Goal: Feedback & Contribution: Contribute content

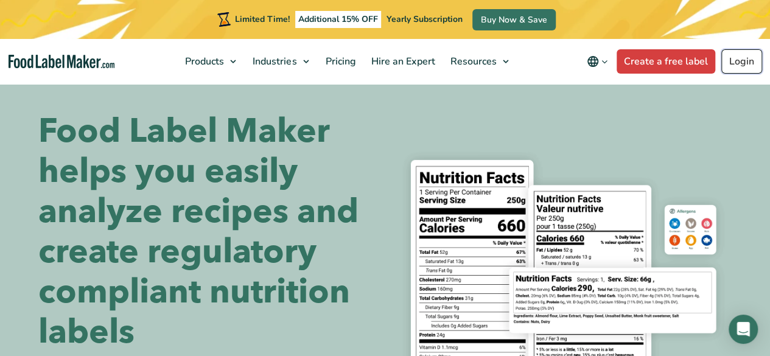
click at [743, 61] on link "Login" at bounding box center [741, 61] width 41 height 24
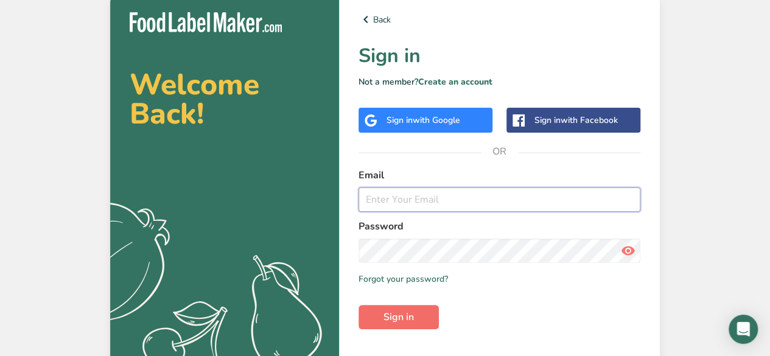
type input "courtney@nutritionthymerd.com"
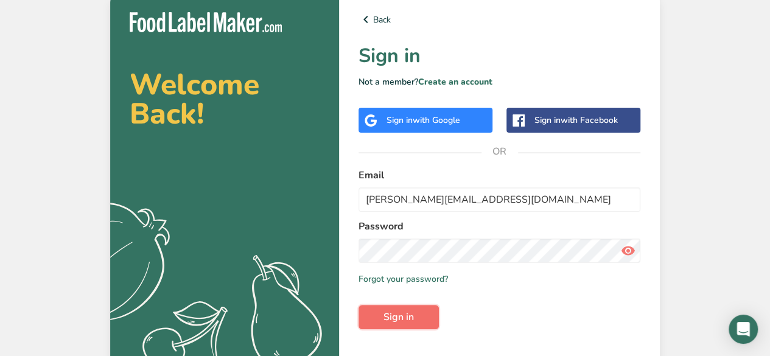
click at [407, 314] on span "Sign in" at bounding box center [398, 317] width 30 height 15
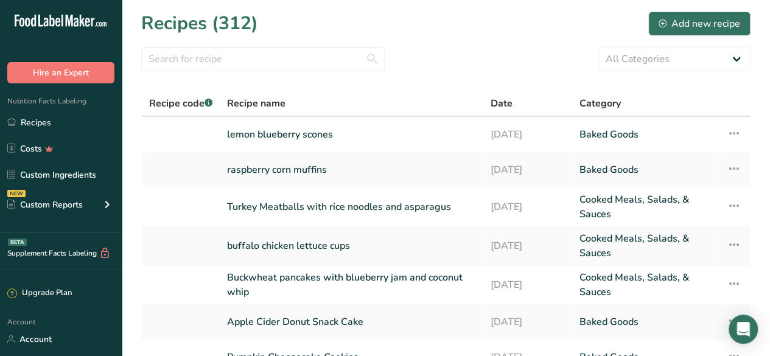
click at [502, 38] on section "Recipes (312) Add new recipe All Categories Baked Goods Beverages Confectionery…" at bounding box center [446, 275] width 648 height 551
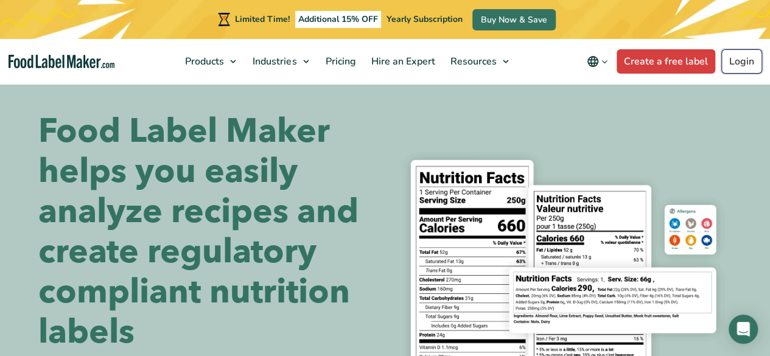
click at [739, 60] on link "Login" at bounding box center [741, 61] width 41 height 24
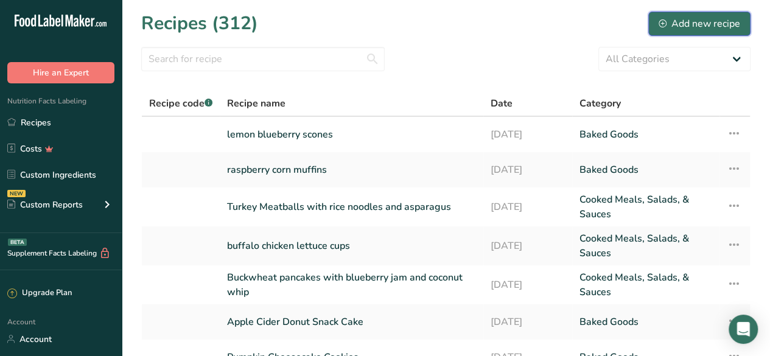
click at [694, 26] on div "Add new recipe" at bounding box center [700, 23] width 82 height 15
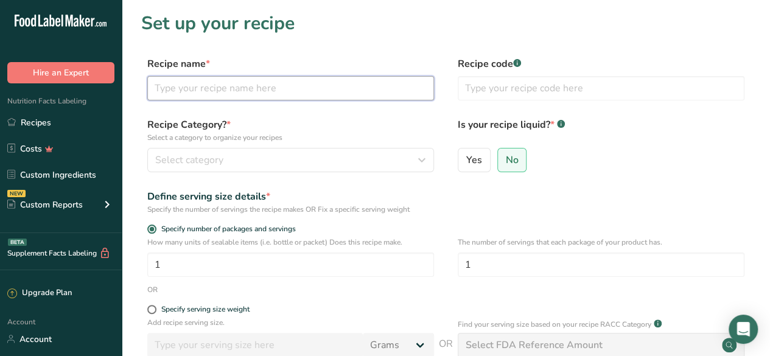
click at [269, 88] on input "text" at bounding box center [290, 88] width 287 height 24
type input "Maple Glazed Apple Blondies"
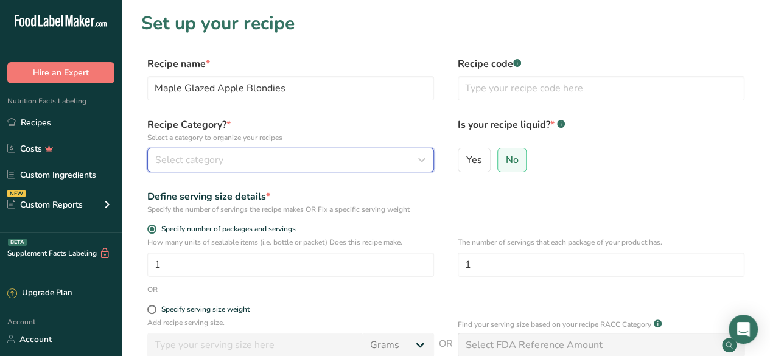
click at [286, 152] on button "Select category" at bounding box center [290, 160] width 287 height 24
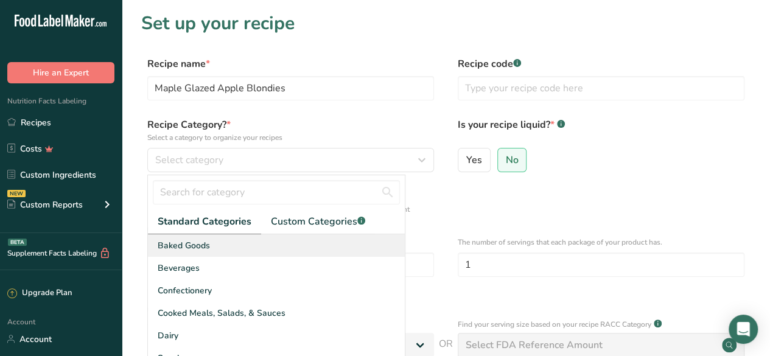
click at [307, 247] on div "Baked Goods" at bounding box center [276, 245] width 257 height 23
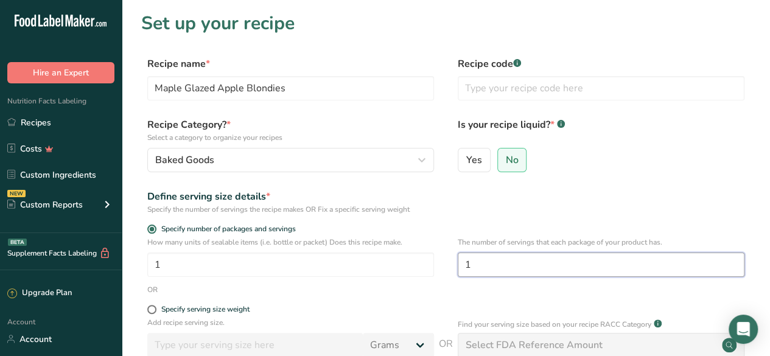
click at [489, 268] on input "1" at bounding box center [601, 265] width 287 height 24
type input "6"
click at [588, 178] on div "Yes No" at bounding box center [601, 164] width 287 height 32
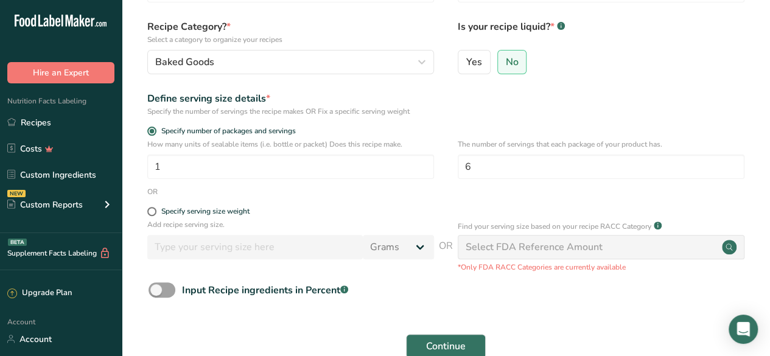
scroll to position [99, 0]
click at [439, 346] on span "Continue" at bounding box center [446, 345] width 40 height 15
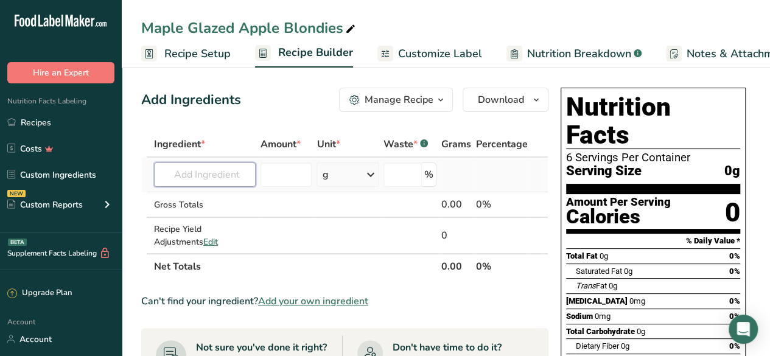
click at [204, 175] on input "text" at bounding box center [205, 175] width 102 height 24
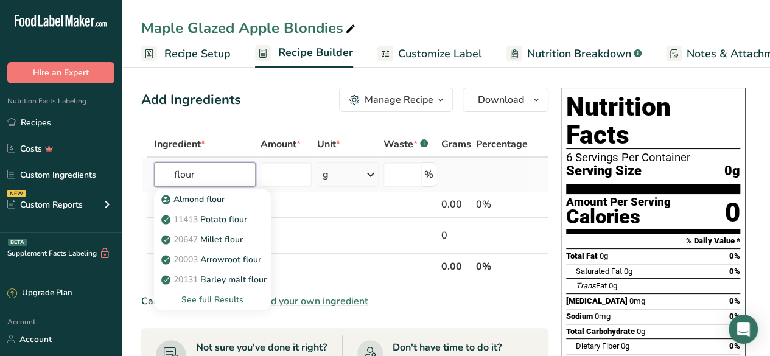
type input "flour"
click at [213, 304] on div "See full Results" at bounding box center [212, 299] width 97 height 13
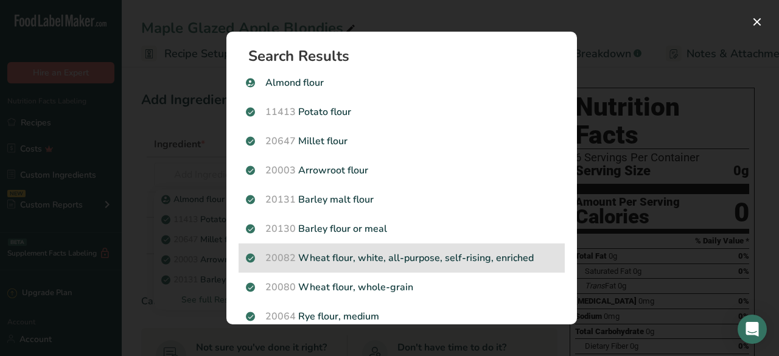
click at [472, 263] on p "20082 Wheat flour, white, all-purpose, self-rising, enriched" at bounding box center [402, 258] width 312 height 15
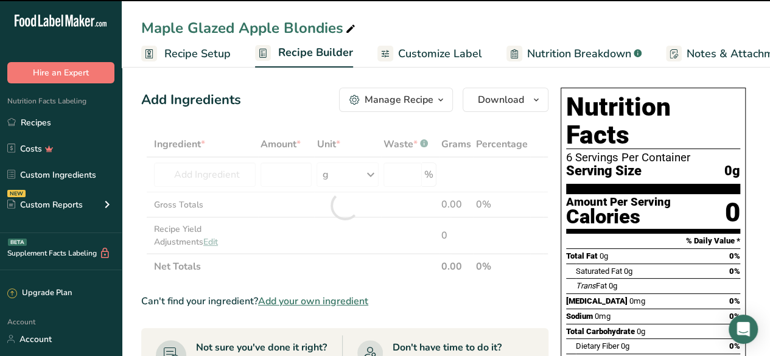
type input "0"
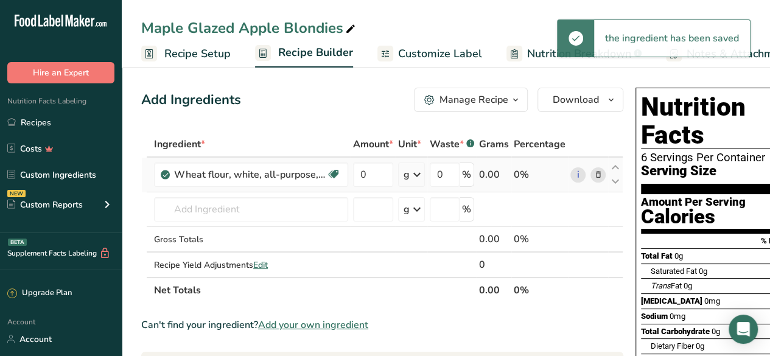
click at [408, 175] on div "g" at bounding box center [407, 174] width 6 height 15
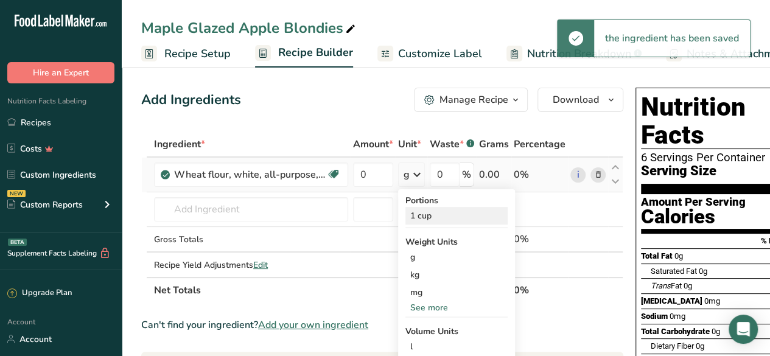
click at [427, 215] on div "1 cup" at bounding box center [456, 216] width 102 height 18
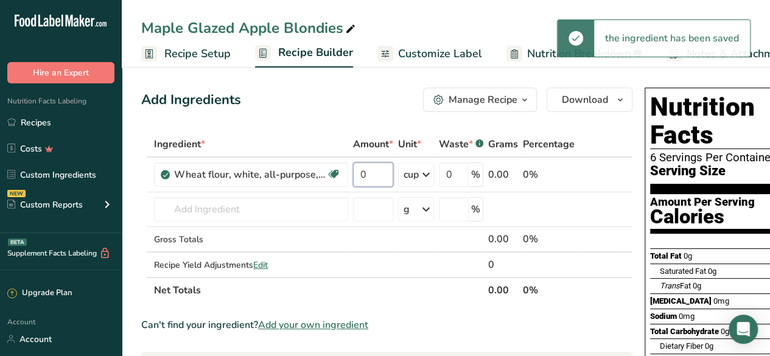
click at [371, 171] on input "0" at bounding box center [373, 175] width 40 height 24
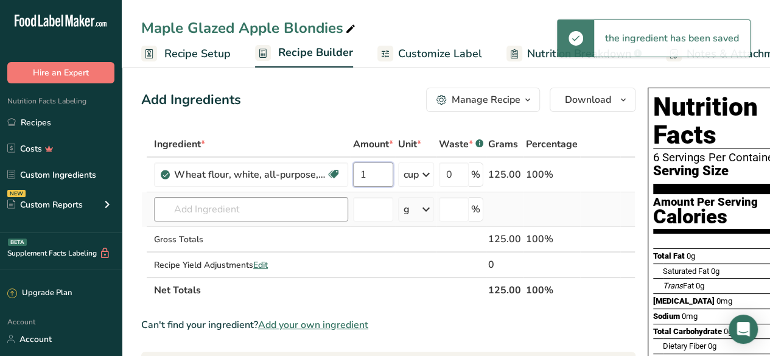
type input "1"
click at [212, 209] on div "Ingredient * Amount * Unit * Waste * .a-a{fill:#347362;}.b-a{fill:#fff;} Grams …" at bounding box center [388, 217] width 494 height 172
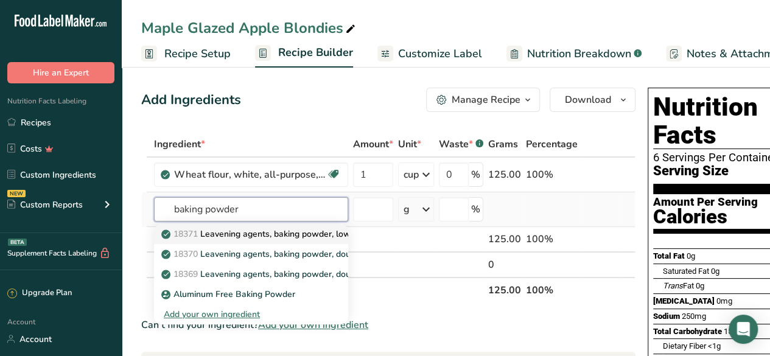
type input "baking powder"
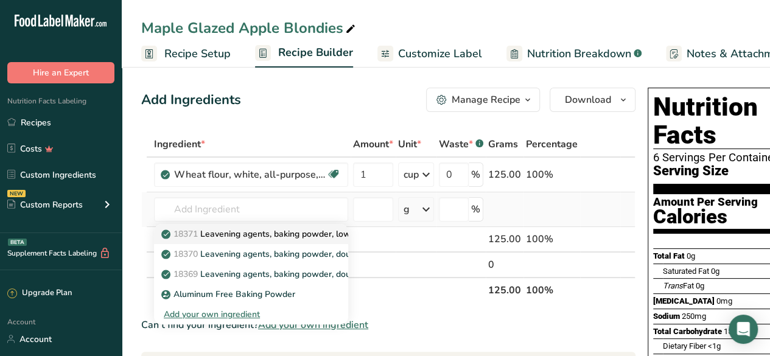
click at [318, 234] on p "18371 Leavening agents, baking powder, low-sodium" at bounding box center [273, 234] width 218 height 13
type input "Leavening agents, baking powder, low-sodium"
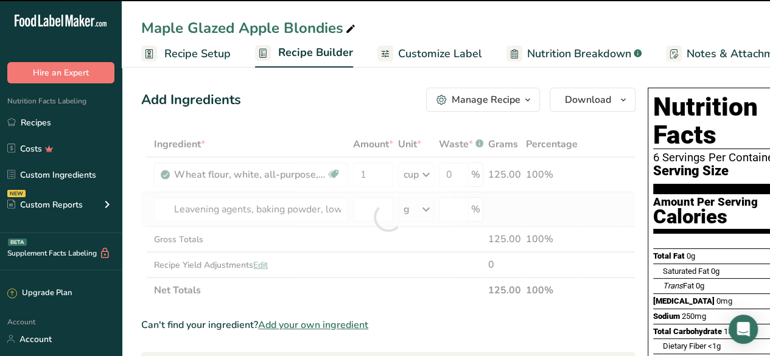
type input "0"
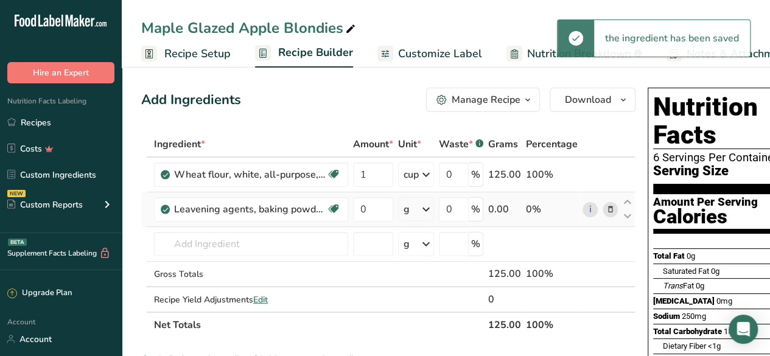
click at [421, 212] on icon at bounding box center [426, 209] width 15 height 22
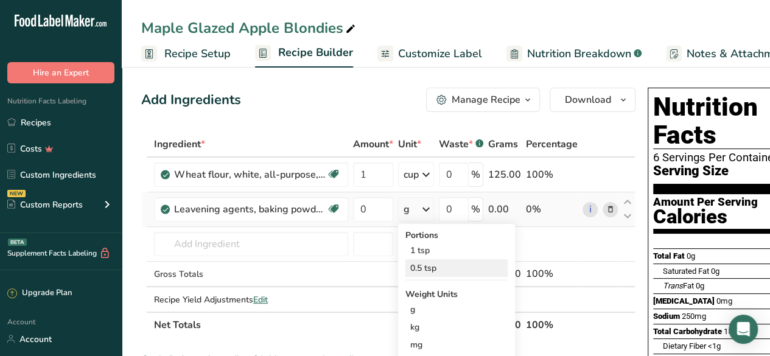
click at [429, 260] on div "0.5 tsp" at bounding box center [456, 268] width 102 height 18
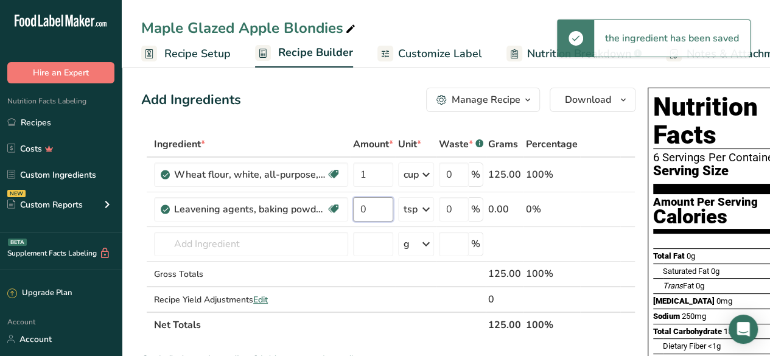
click at [369, 208] on input "0" at bounding box center [373, 209] width 40 height 24
type input "1"
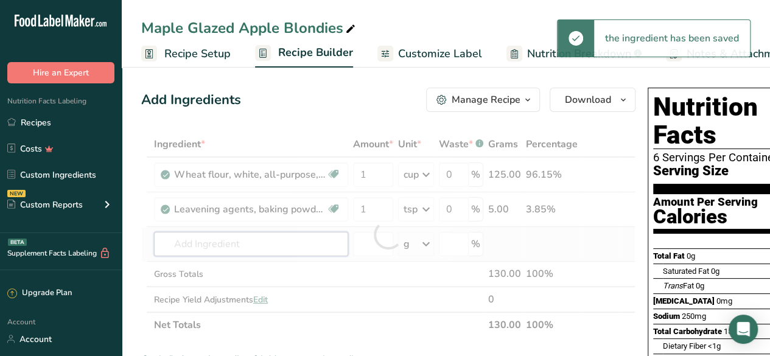
click at [233, 240] on div "Ingredient * Amount * Unit * Waste * .a-a{fill:#347362;}.b-a{fill:#fff;} Grams …" at bounding box center [388, 234] width 494 height 206
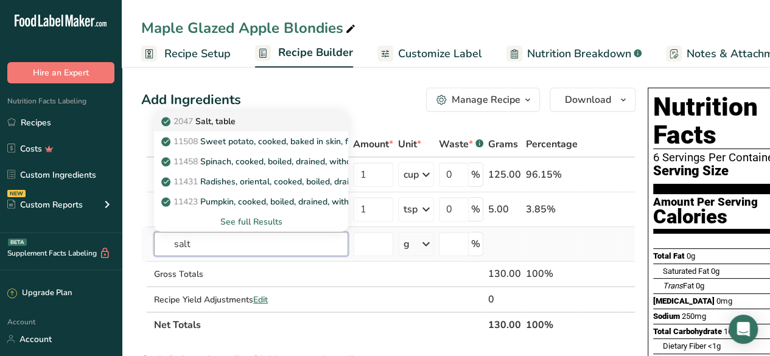
type input "salt"
click at [257, 126] on div "2047 Salt, table" at bounding box center [241, 121] width 155 height 13
type input "Salt, table"
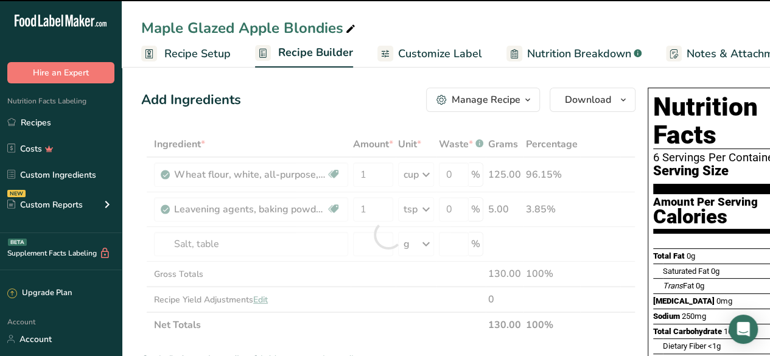
type input "0"
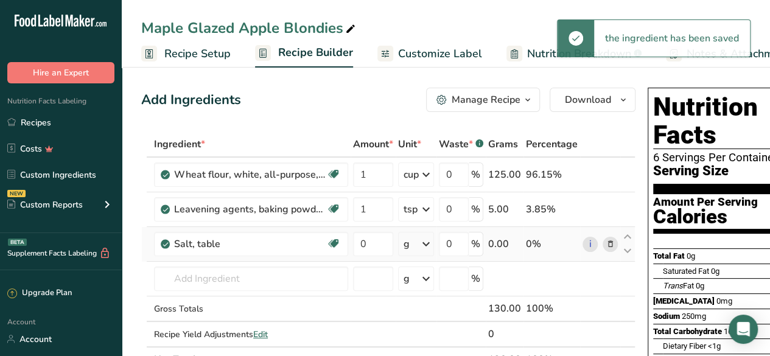
click at [414, 244] on div "g" at bounding box center [416, 244] width 36 height 24
click at [433, 283] on div "1 tsp" at bounding box center [456, 285] width 102 height 18
click at [372, 243] on input "0" at bounding box center [373, 244] width 40 height 24
type input "0.25"
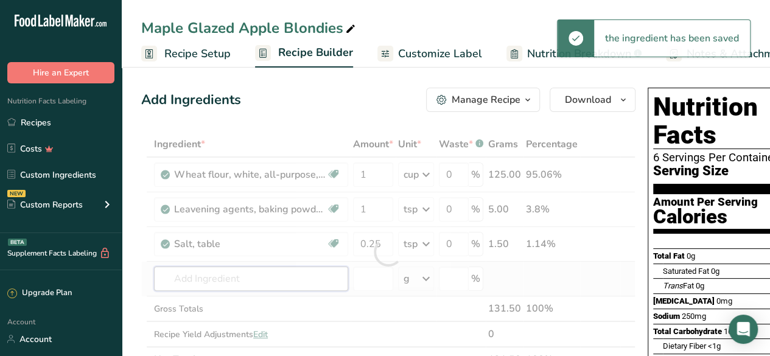
click at [241, 281] on div "Ingredient * Amount * Unit * Waste * .a-a{fill:#347362;}.b-a{fill:#fff;} Grams …" at bounding box center [388, 251] width 494 height 241
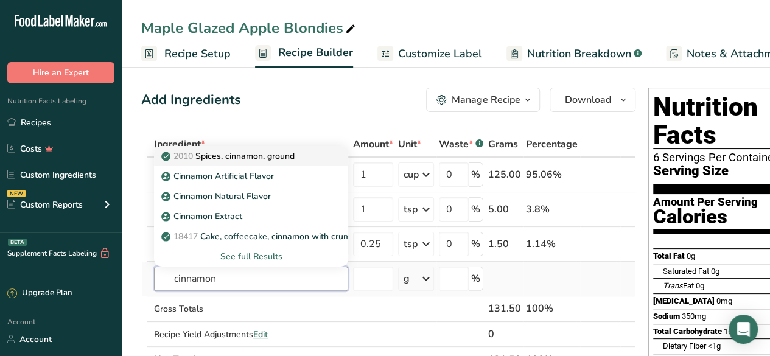
type input "cinnamon"
click at [295, 155] on p "2010 Spices, cinnamon, ground" at bounding box center [229, 156] width 131 height 13
type input "Spices, cinnamon, ground"
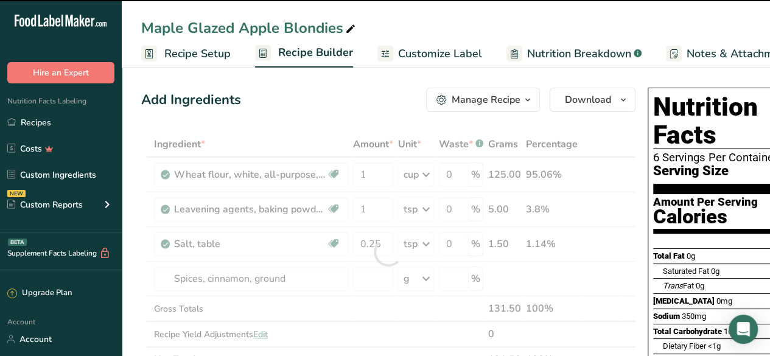
type input "0"
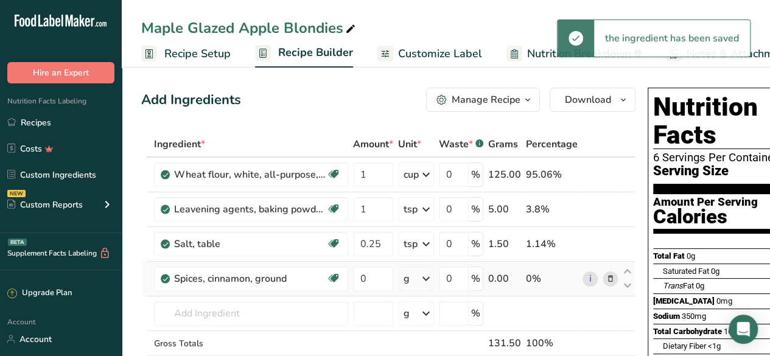
click at [411, 281] on div "g" at bounding box center [416, 279] width 36 height 24
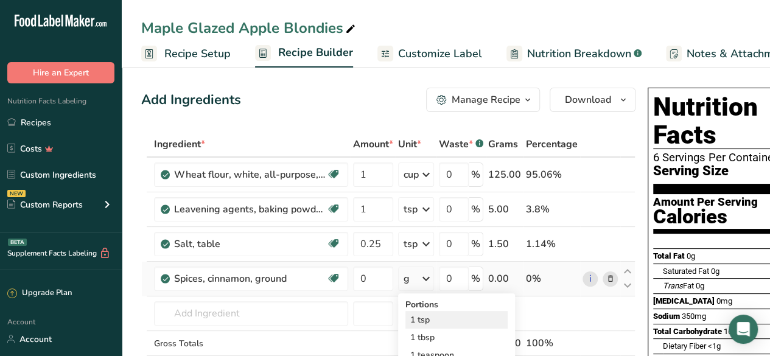
click at [422, 321] on div "1 tsp" at bounding box center [456, 320] width 102 height 18
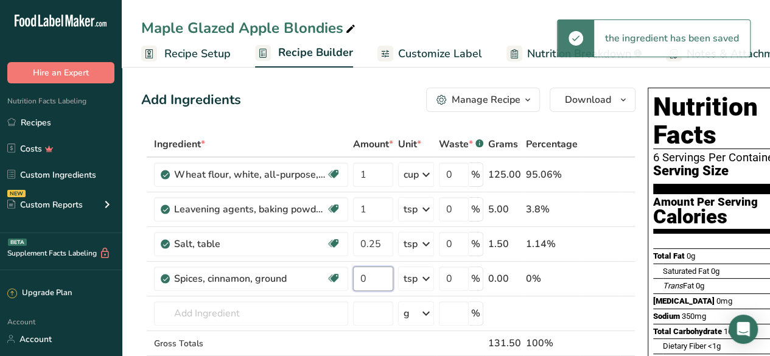
click at [371, 279] on input "0" at bounding box center [373, 279] width 40 height 24
type input "0.5"
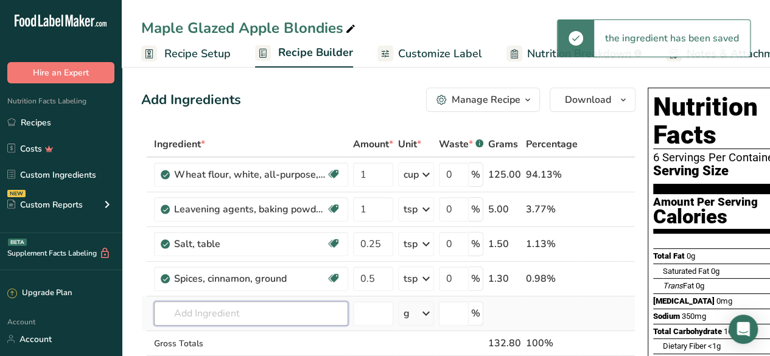
click at [237, 316] on div "Ingredient * Amount * Unit * Waste * .a-a{fill:#347362;}.b-a{fill:#fff;} Grams …" at bounding box center [388, 269] width 494 height 276
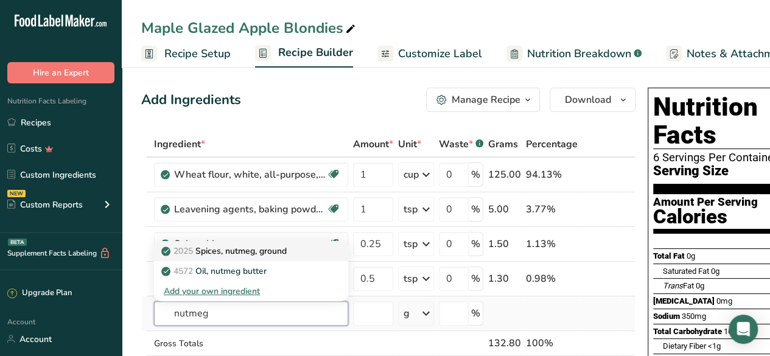
type input "nutmeg"
click at [297, 251] on div "2025 Spices, nutmeg, ground" at bounding box center [241, 251] width 155 height 13
type input "Spices, nutmeg, ground"
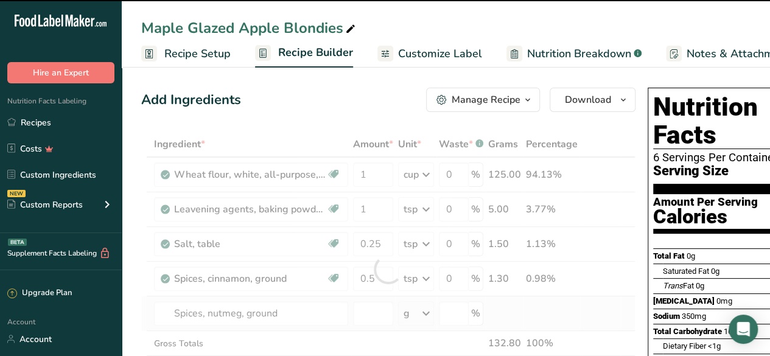
type input "0"
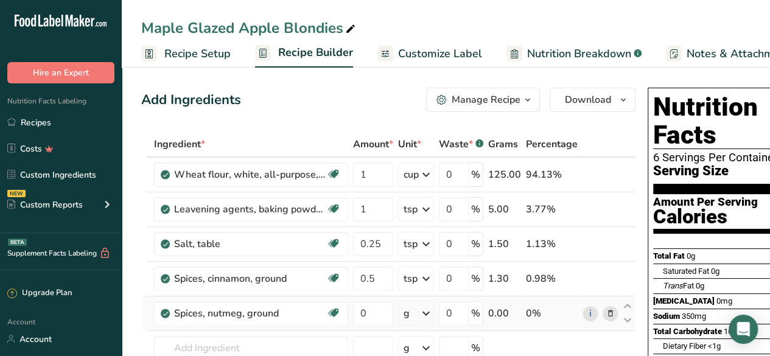
click at [415, 312] on div "g" at bounding box center [416, 313] width 36 height 24
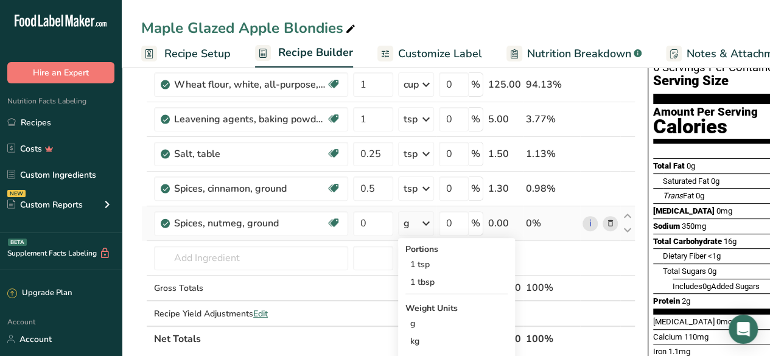
scroll to position [91, 0]
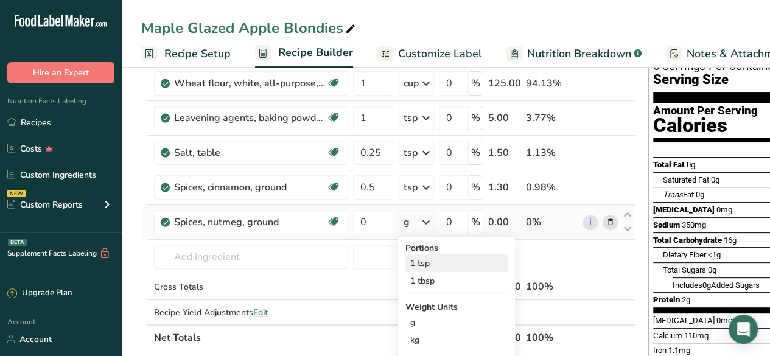
click at [438, 257] on div "1 tsp" at bounding box center [456, 263] width 102 height 18
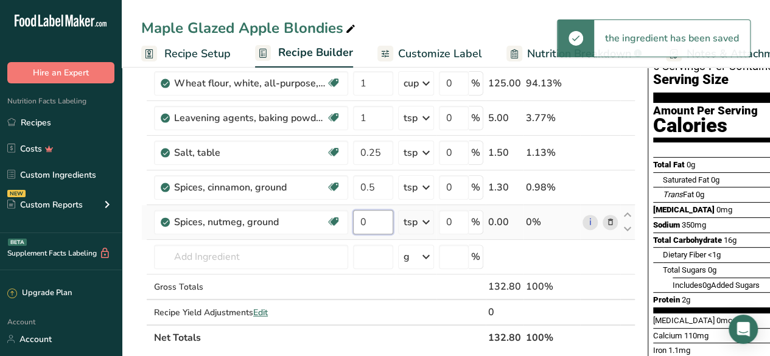
click at [368, 220] on input "0" at bounding box center [373, 222] width 40 height 24
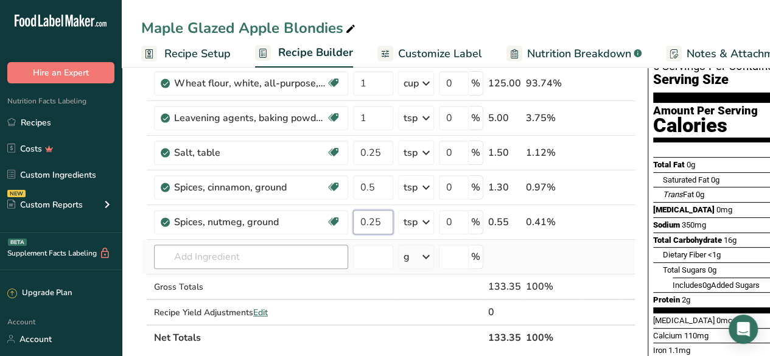
type input "0.25"
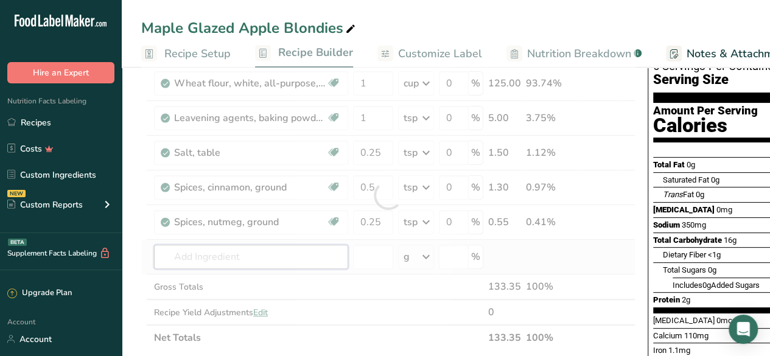
click at [256, 254] on div "Ingredient * Amount * Unit * Waste * .a-a{fill:#347362;}.b-a{fill:#fff;} Grams …" at bounding box center [388, 195] width 494 height 310
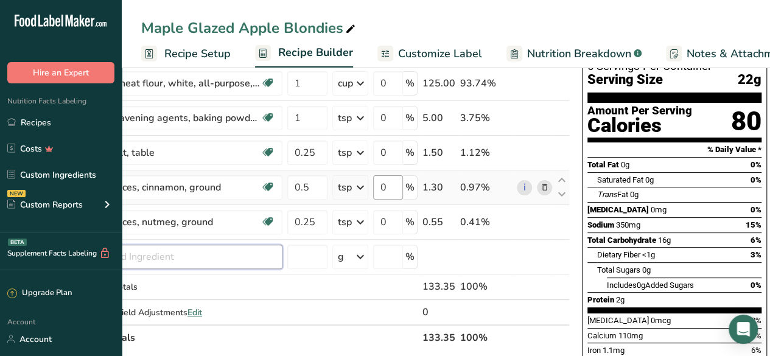
scroll to position [0, 0]
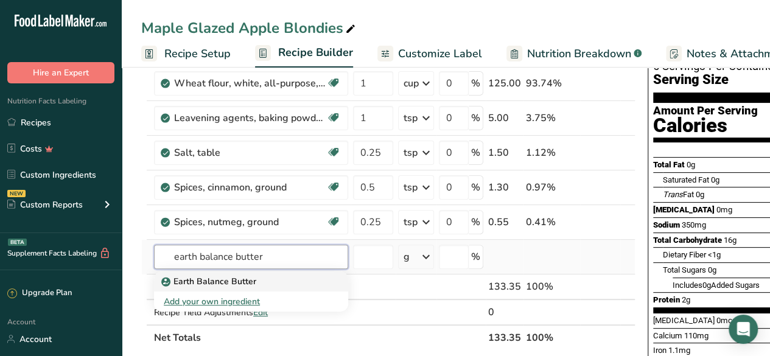
type input "earth balance butter"
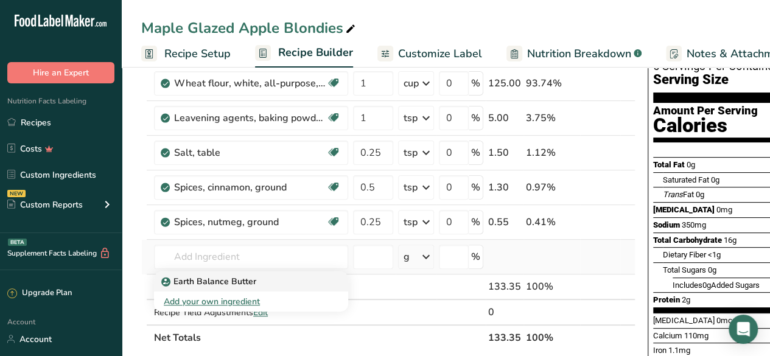
click at [292, 287] on link "Earth Balance Butter" at bounding box center [251, 281] width 194 height 20
type input "Earth Balance Butter"
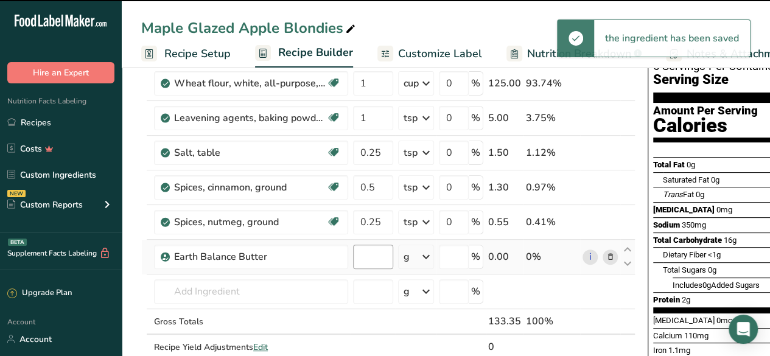
type input "0"
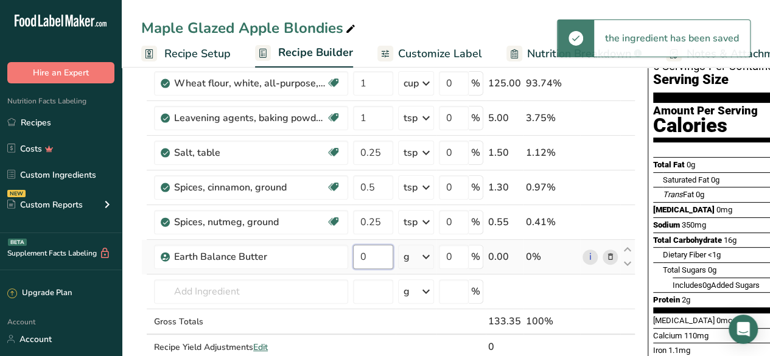
click at [367, 256] on input "0" at bounding box center [373, 257] width 40 height 24
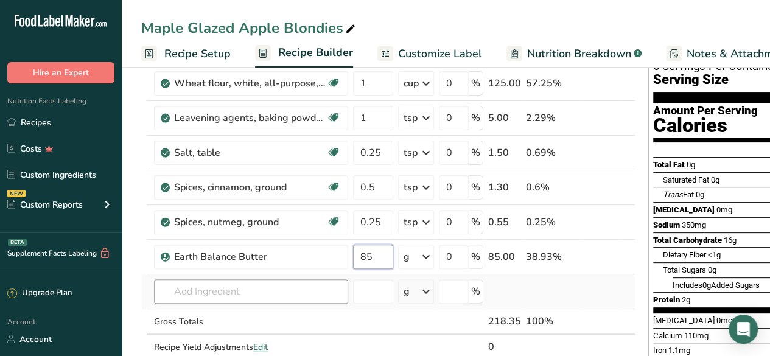
type input "85"
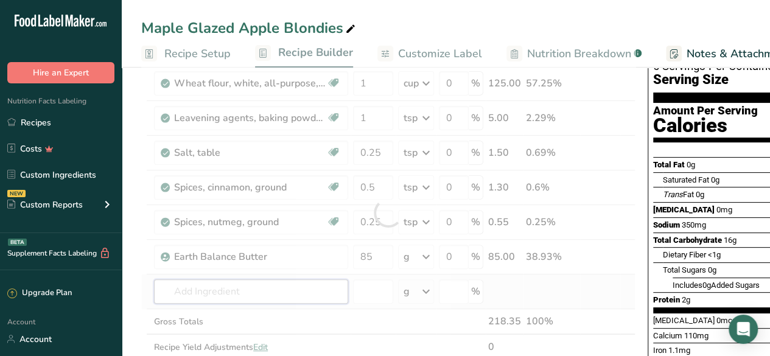
click at [257, 289] on div "Ingredient * Amount * Unit * Waste * .a-a{fill:#347362;}.b-a{fill:#fff;} Grams …" at bounding box center [388, 212] width 494 height 345
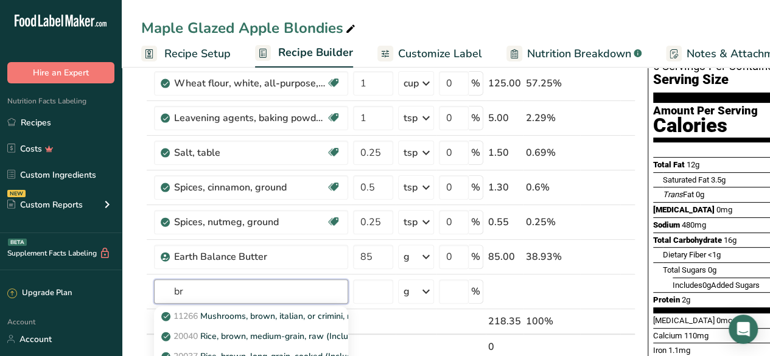
type input "b"
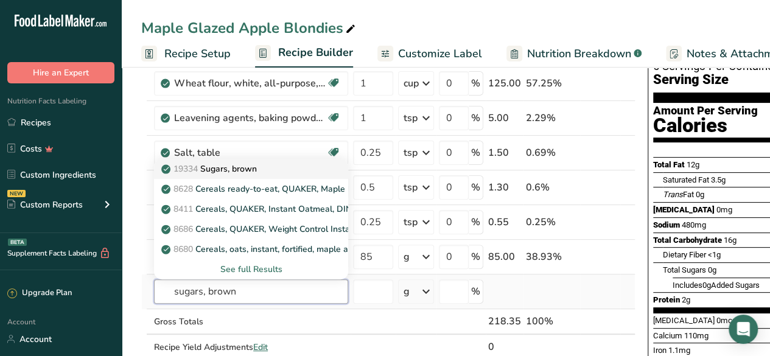
type input "sugars, brown"
click at [264, 169] on div "19334 Sugars, brown" at bounding box center [241, 169] width 155 height 13
type input "Sugars, brown"
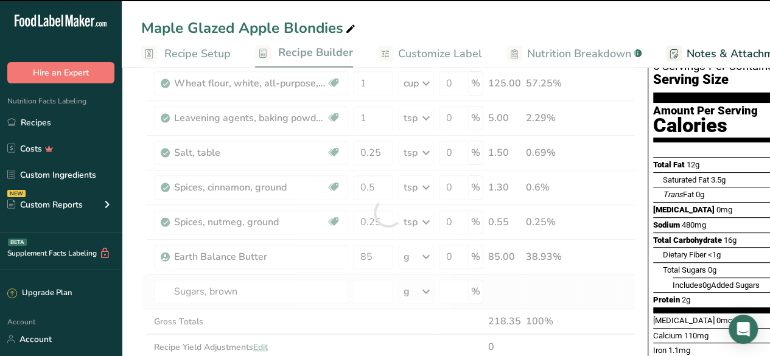
type input "0"
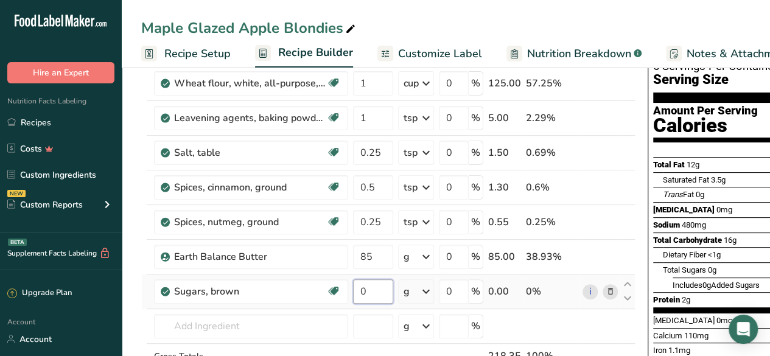
click at [376, 290] on input "0" at bounding box center [373, 291] width 40 height 24
type input "150"
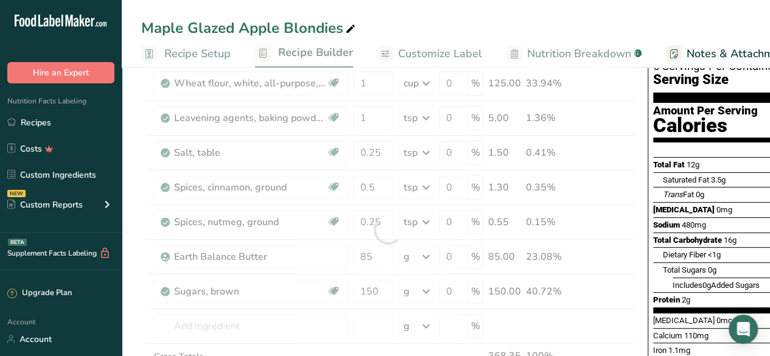
click at [668, 159] on div "Total Fat 12g" at bounding box center [676, 165] width 46 height 12
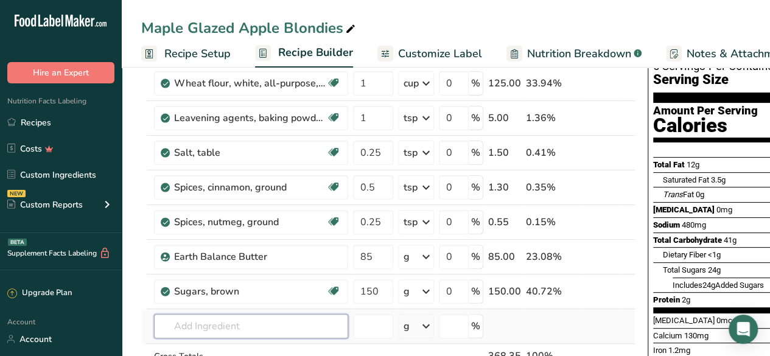
click at [230, 323] on input "text" at bounding box center [251, 326] width 194 height 24
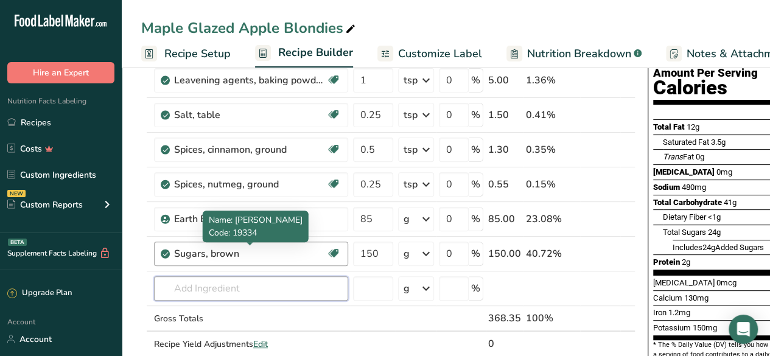
scroll to position [130, 0]
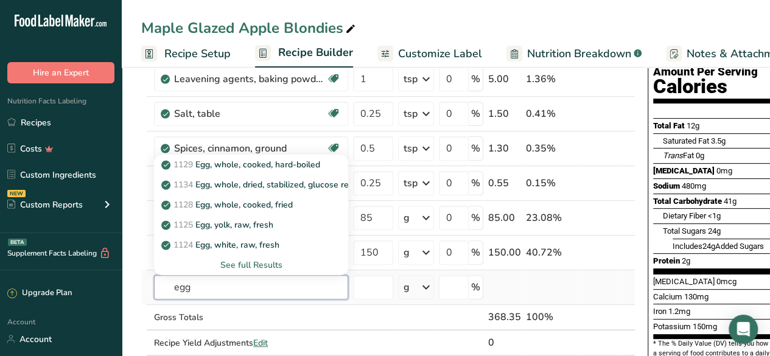
type input "egg"
click at [257, 264] on div "See full Results" at bounding box center [251, 265] width 175 height 13
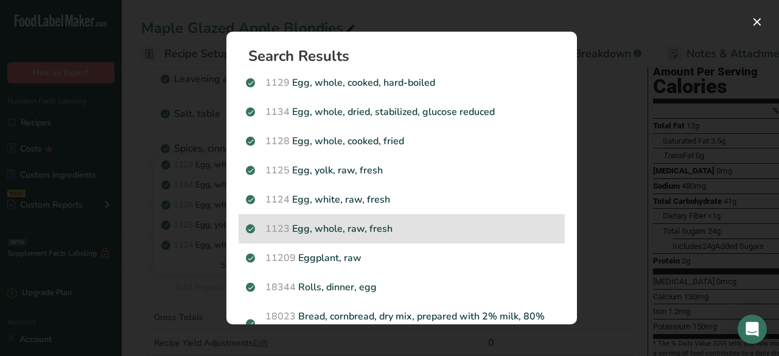
click at [461, 225] on p "1123 Egg, whole, raw, fresh" at bounding box center [402, 229] width 312 height 15
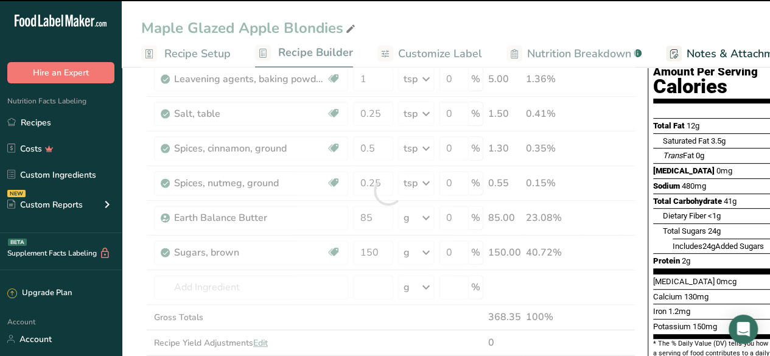
type input "0"
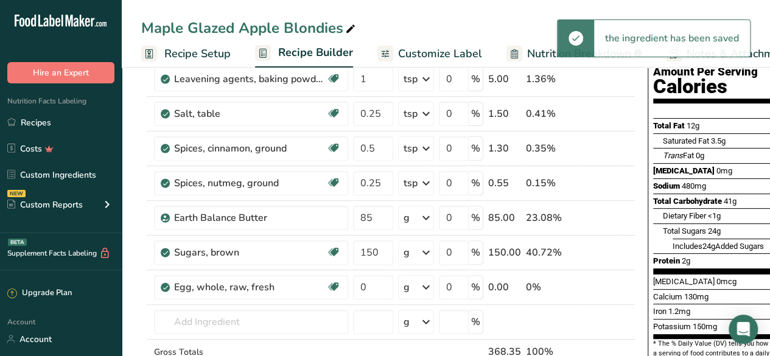
click at [419, 287] on icon at bounding box center [426, 287] width 15 height 22
click at [428, 321] on div "1 large" at bounding box center [456, 329] width 102 height 18
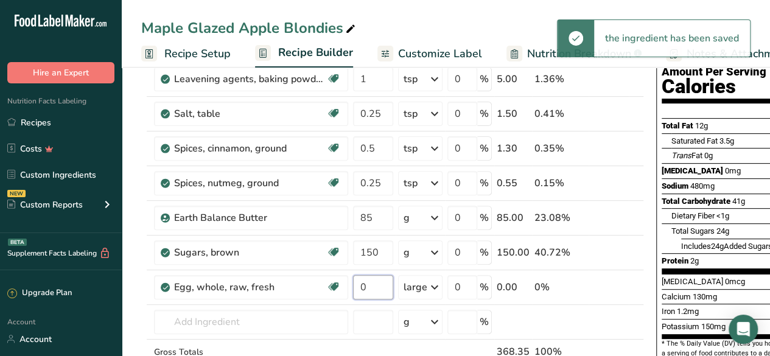
click at [378, 287] on input "0" at bounding box center [373, 287] width 40 height 24
type input "1"
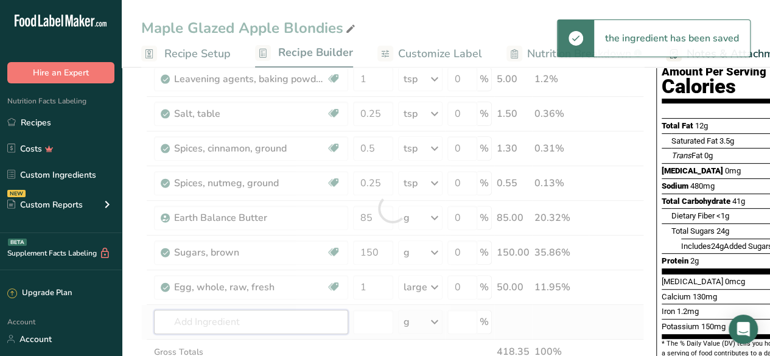
click at [252, 318] on div "Ingredient * Amount * Unit * Waste * .a-a{fill:#347362;}.b-a{fill:#fff;} Grams …" at bounding box center [392, 208] width 503 height 414
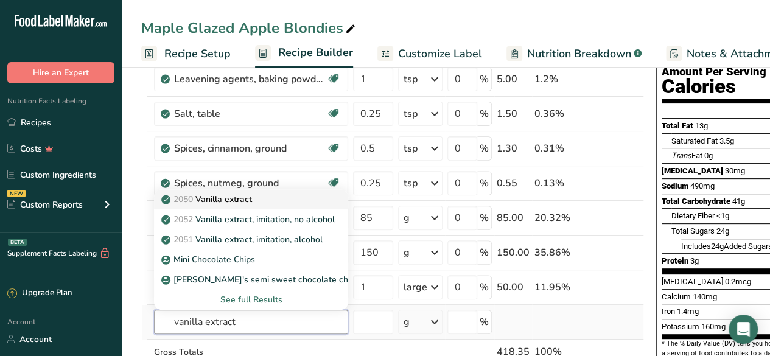
type input "vanilla extract"
click at [281, 200] on div "2050 Vanilla extract" at bounding box center [241, 199] width 155 height 13
type input "Vanilla extract"
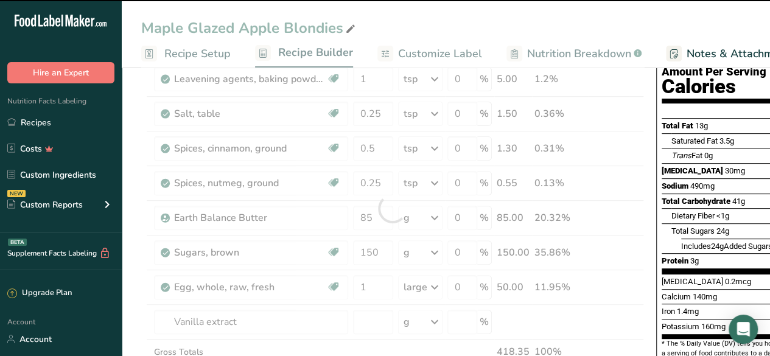
type input "0"
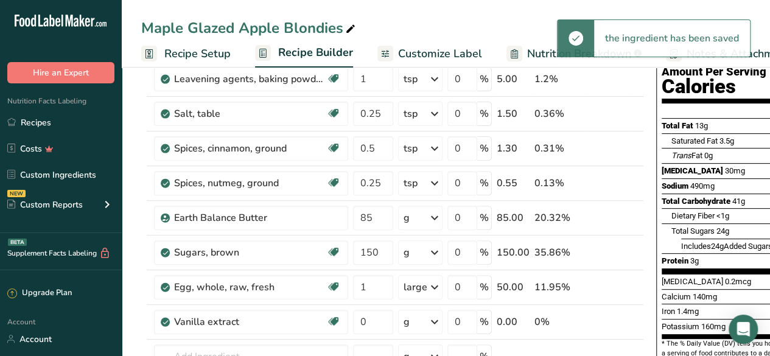
click at [422, 318] on div "g" at bounding box center [420, 322] width 44 height 24
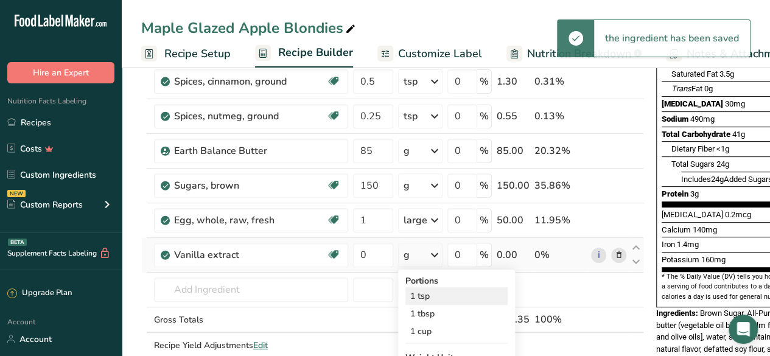
click at [439, 294] on div "1 tsp" at bounding box center [456, 296] width 102 height 18
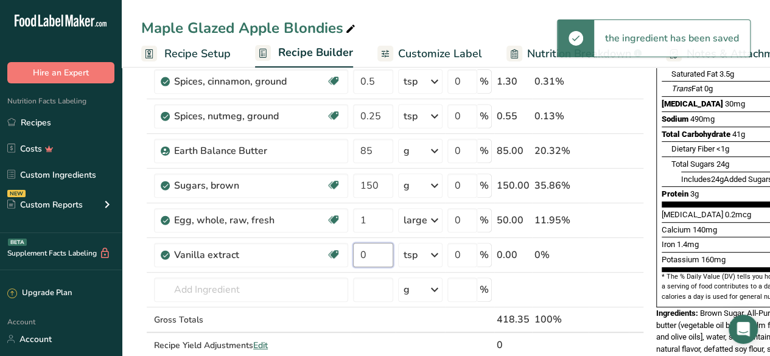
click at [374, 251] on input "0" at bounding box center [373, 255] width 40 height 24
type input "1"
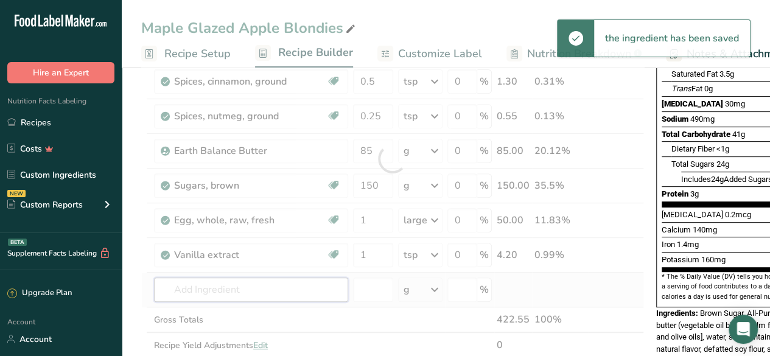
click at [248, 289] on div "Ingredient * Amount * Unit * Waste * .a-a{fill:#347362;}.b-a{fill:#fff;} Grams …" at bounding box center [392, 158] width 503 height 449
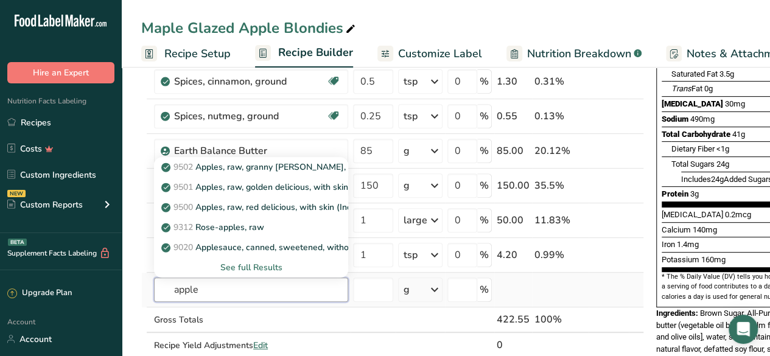
type input "apple"
click at [264, 261] on div "See full Results" at bounding box center [251, 267] width 175 height 13
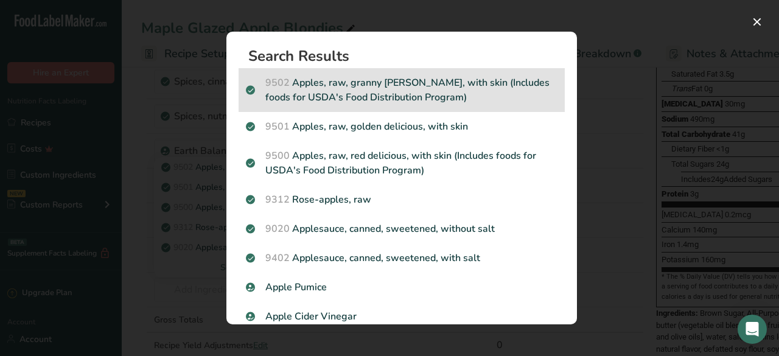
click at [479, 100] on p "9502 Apples, raw, granny smith, with skin (Includes foods for USDA's Food Distr…" at bounding box center [402, 89] width 312 height 29
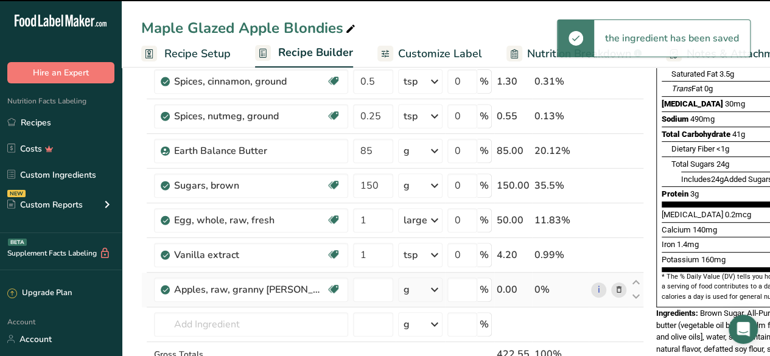
type input "0"
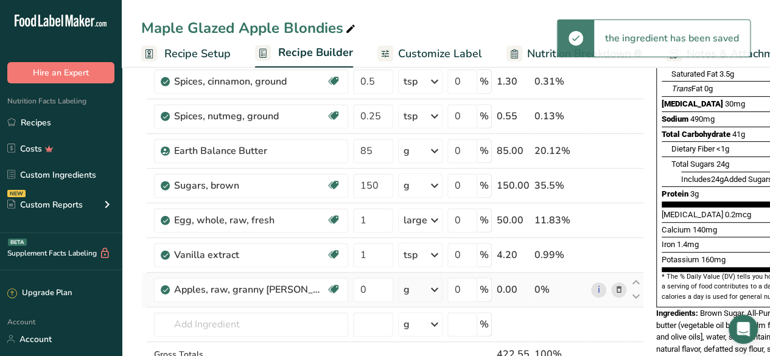
click at [416, 290] on div "g" at bounding box center [420, 290] width 44 height 24
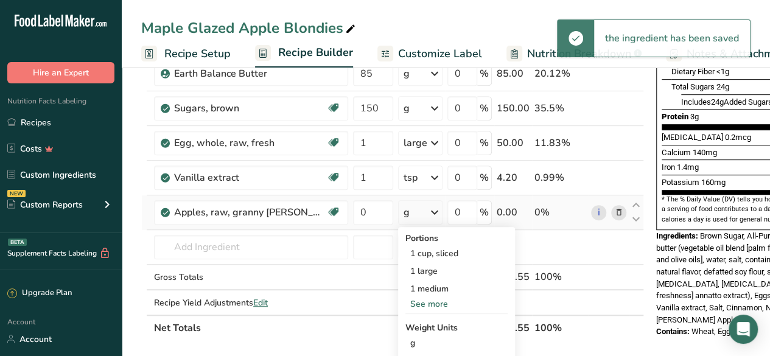
scroll to position [275, 0]
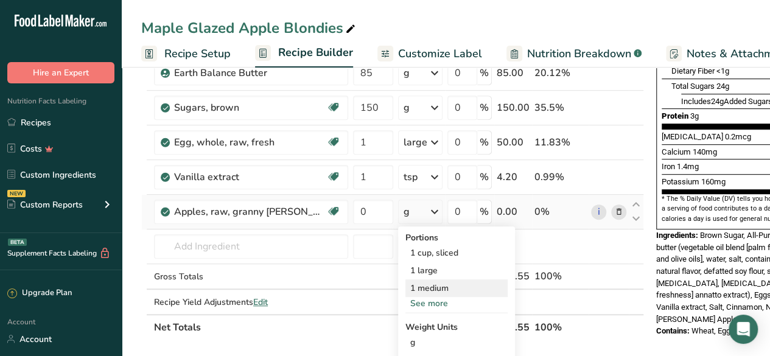
click at [427, 286] on div "1 medium" at bounding box center [456, 288] width 102 height 18
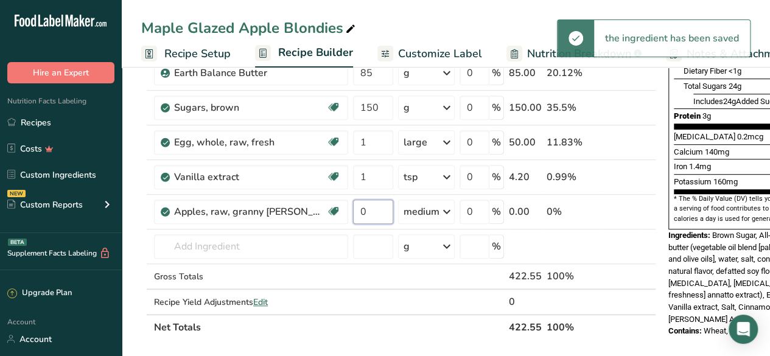
click at [371, 209] on input "0" at bounding box center [373, 212] width 40 height 24
type input "1"
click at [276, 244] on div "Ingredient * Amount * Unit * Waste * .a-a{fill:#347362;}.b-a{fill:#fff;} Grams …" at bounding box center [398, 98] width 515 height 484
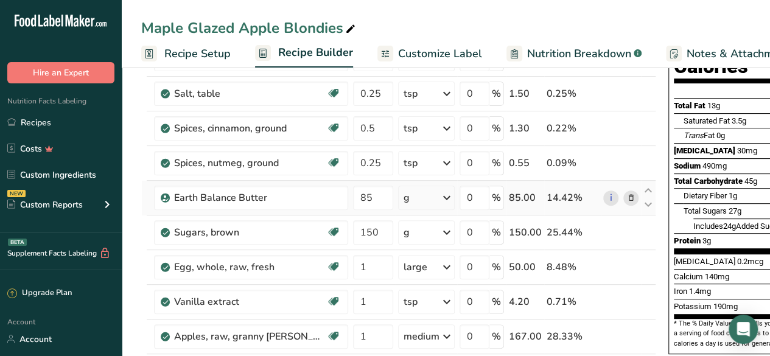
scroll to position [150, 0]
click at [380, 194] on input "85" at bounding box center [373, 198] width 40 height 24
type input "8"
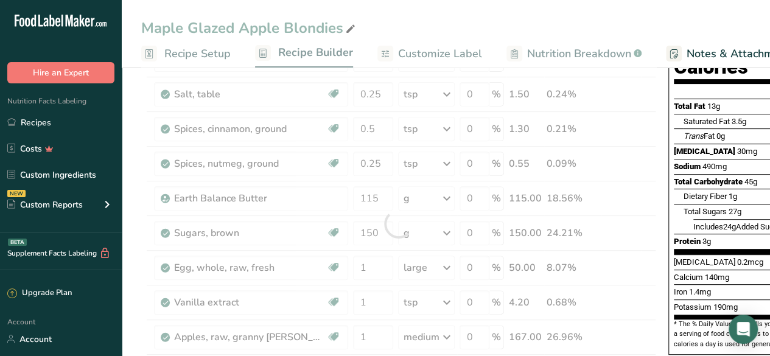
click at [689, 159] on div "Sodium 490mg 21%" at bounding box center [761, 166] width 174 height 15
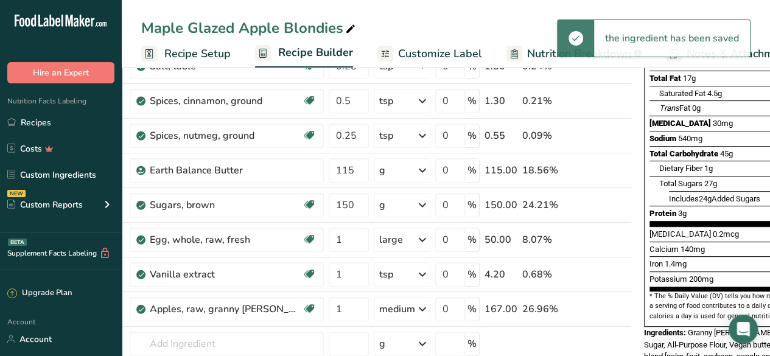
scroll to position [0, 19]
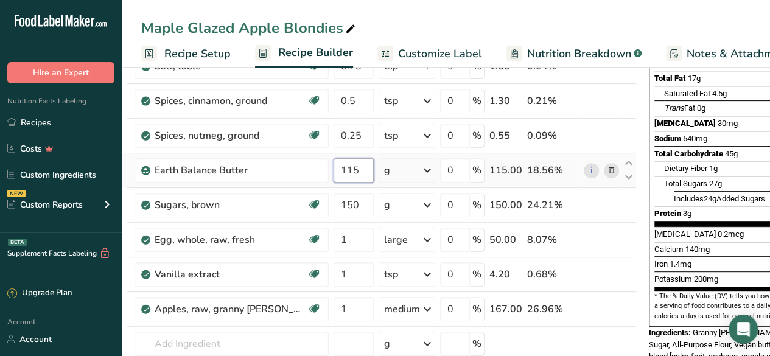
click at [362, 167] on input "115" at bounding box center [354, 170] width 40 height 24
type input "85"
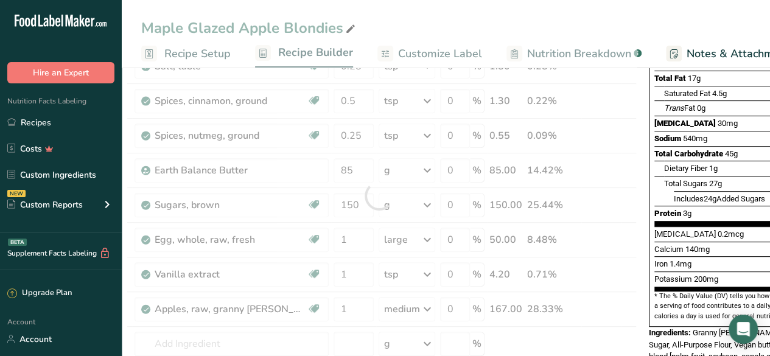
click at [691, 191] on div "Includes 24g Added Sugars 49%" at bounding box center [751, 198] width 155 height 15
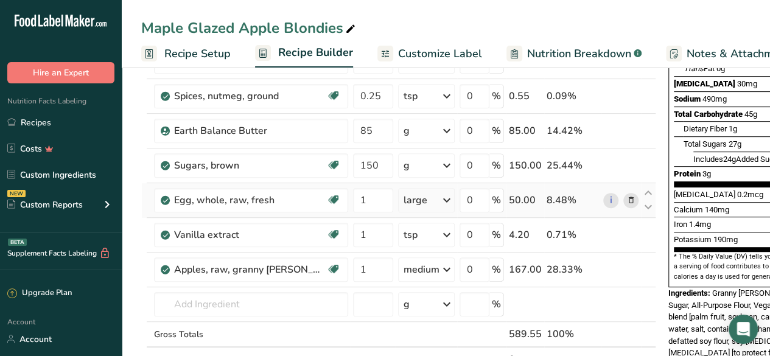
scroll to position [270, 0]
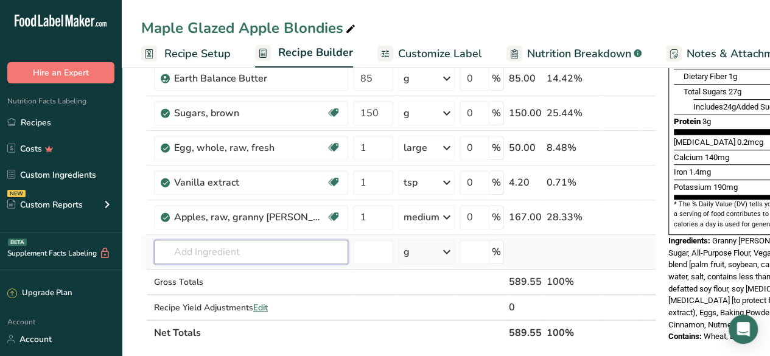
click at [227, 246] on input "text" at bounding box center [251, 252] width 194 height 24
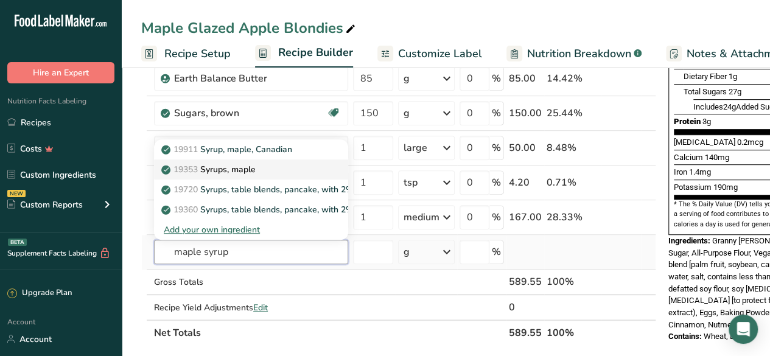
type input "maple syrup"
click at [297, 165] on div "19353 Syrups, maple" at bounding box center [241, 169] width 155 height 13
type input "Syrups, maple"
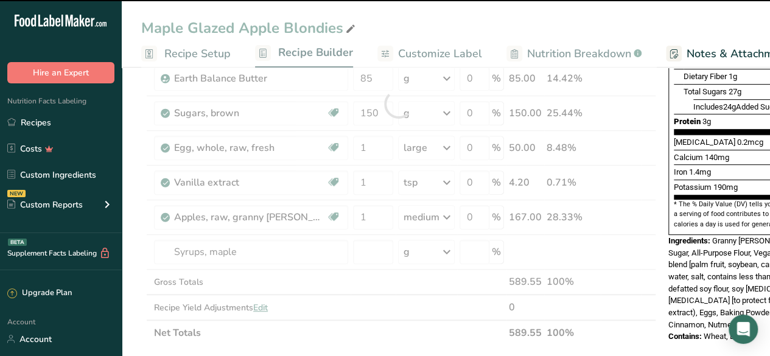
type input "0"
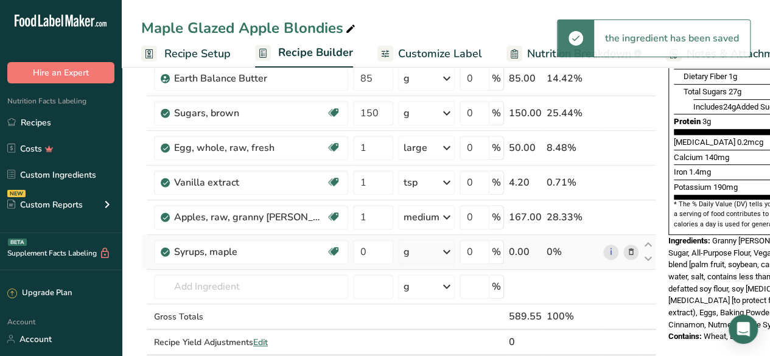
click at [442, 249] on icon at bounding box center [446, 252] width 15 height 22
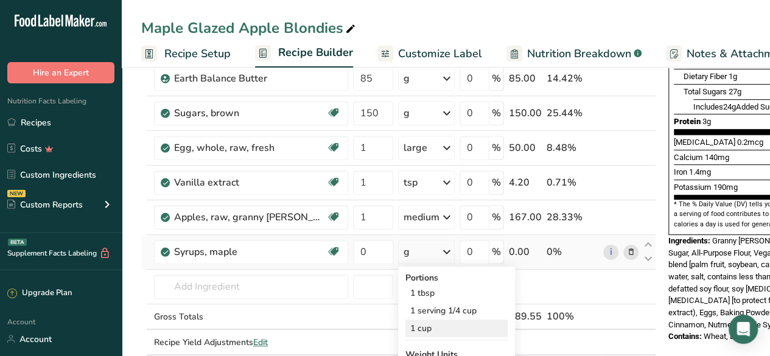
click at [436, 324] on div "1 cup" at bounding box center [456, 329] width 102 height 18
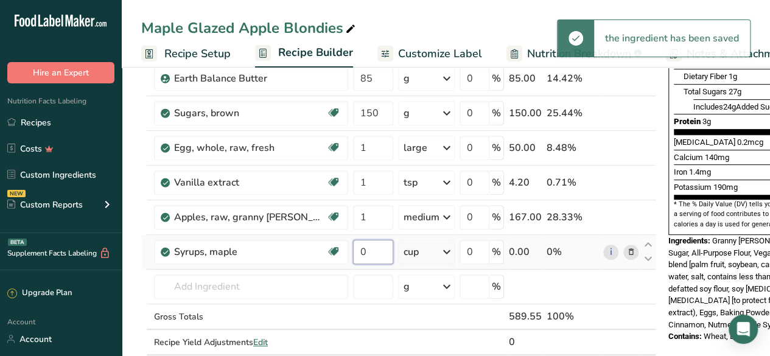
click at [374, 255] on input "0" at bounding box center [373, 252] width 40 height 24
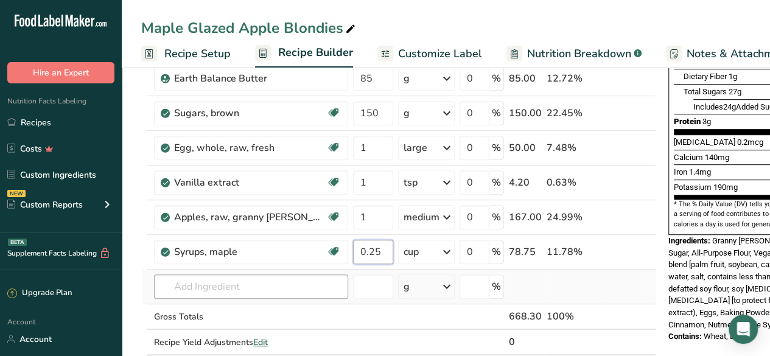
type input "0.25"
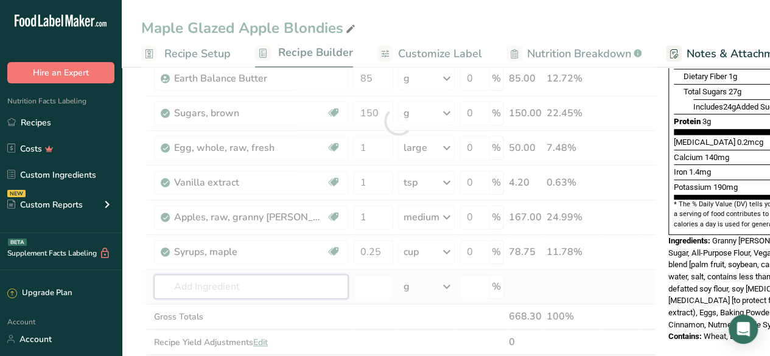
click at [270, 289] on div "Ingredient * Amount * Unit * Waste * .a-a{fill:#347362;}.b-a{fill:#fff;} Grams …" at bounding box center [398, 121] width 515 height 519
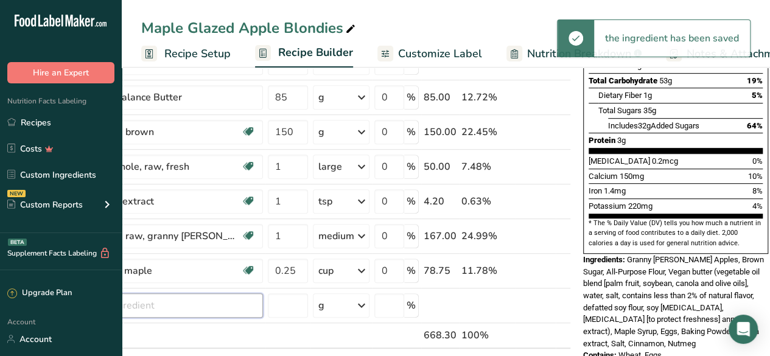
scroll to position [0, 0]
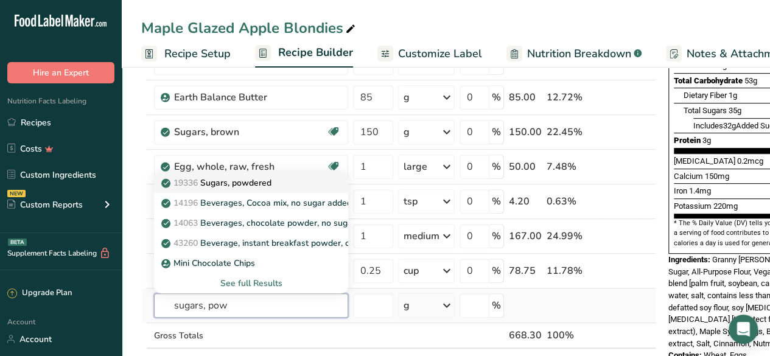
type input "sugars, pow"
click at [298, 177] on div "19336 Sugars, powdered" at bounding box center [241, 183] width 155 height 13
type input "Sugars, powdered"
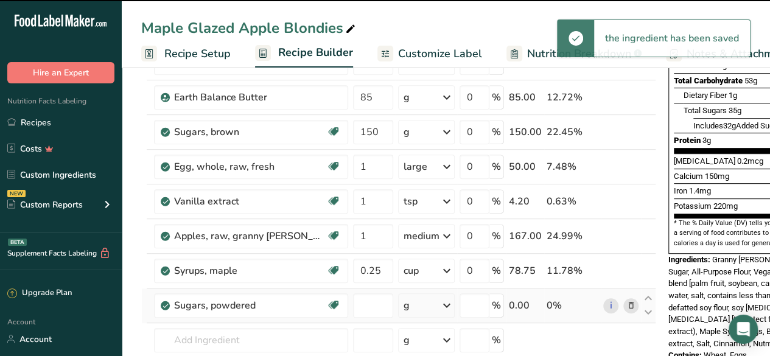
type input "0"
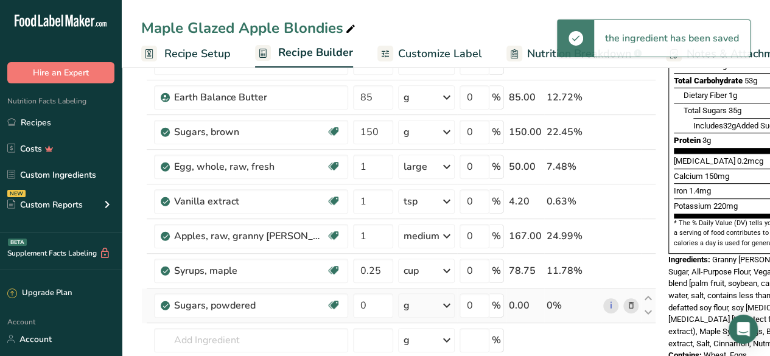
click at [411, 307] on div "g" at bounding box center [426, 305] width 57 height 24
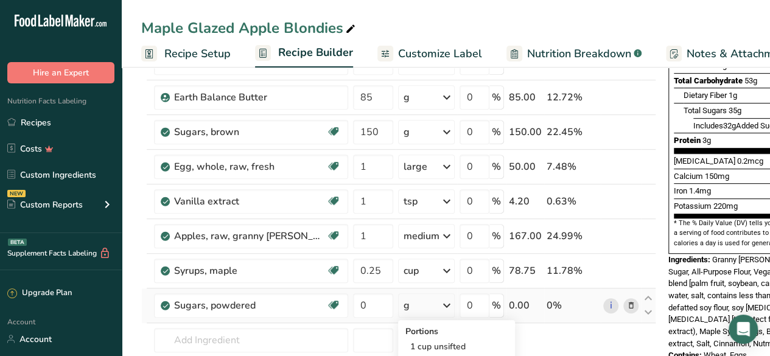
scroll to position [301, 0]
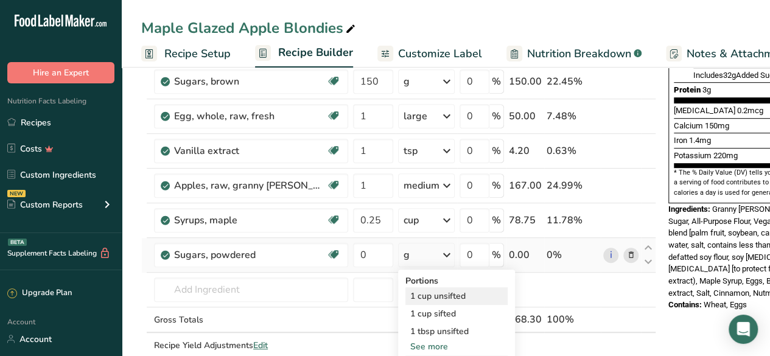
click at [463, 292] on div "1 cup unsifted" at bounding box center [456, 296] width 102 height 18
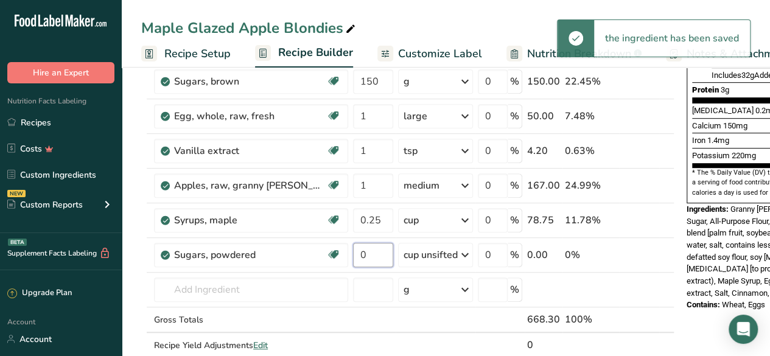
click at [373, 255] on input "0" at bounding box center [373, 255] width 40 height 24
type input "0.5"
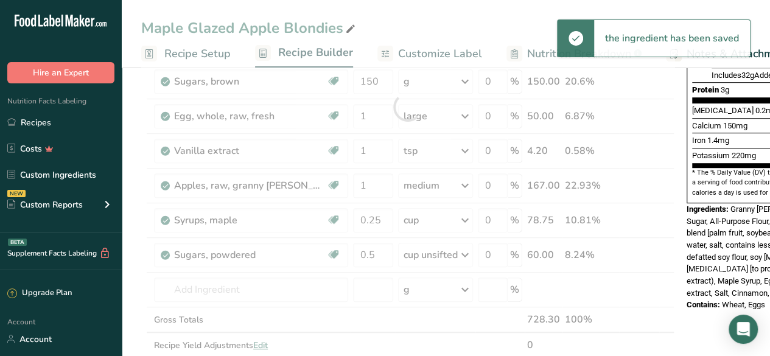
click at [742, 168] on section "* The % Daily Value (DV) tells you how much a nutrient in a serving of food con…" at bounding box center [779, 183] width 174 height 30
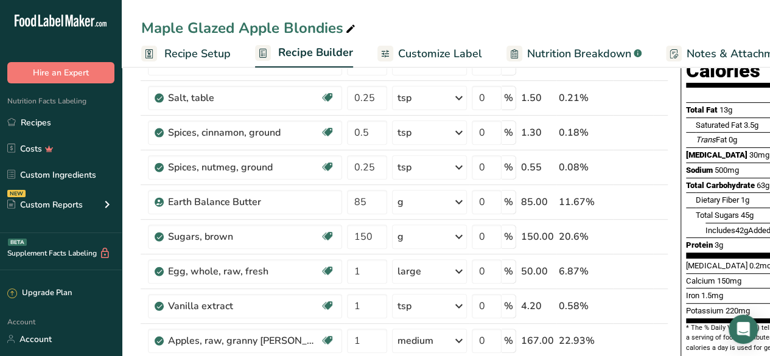
scroll to position [145, 0]
click at [378, 238] on input "150" at bounding box center [367, 237] width 40 height 24
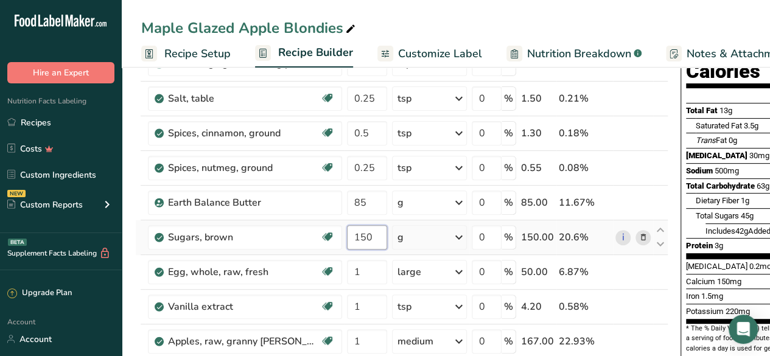
click at [378, 238] on input "150" at bounding box center [367, 237] width 40 height 24
type input "75"
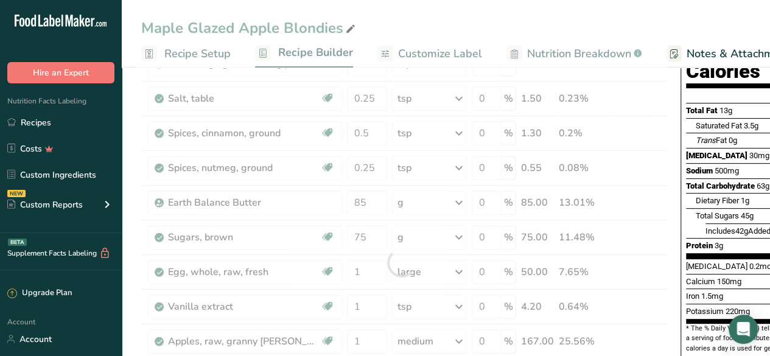
click at [708, 151] on span "Cholesterol" at bounding box center [716, 155] width 61 height 9
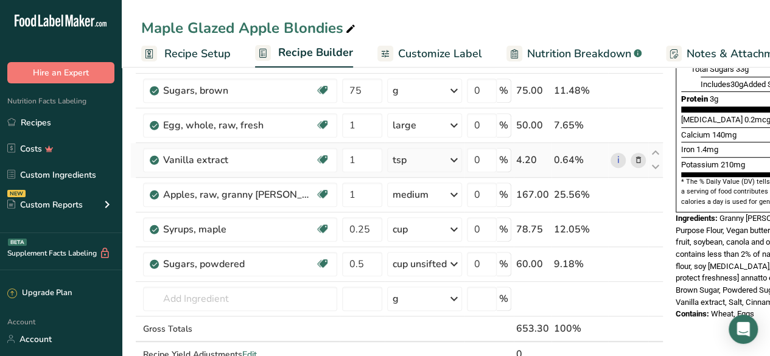
scroll to position [328, 0]
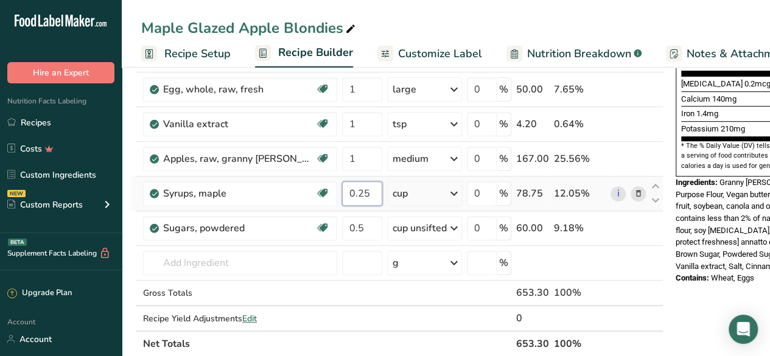
click at [377, 189] on input "0.25" at bounding box center [362, 193] width 40 height 24
type input "0.125"
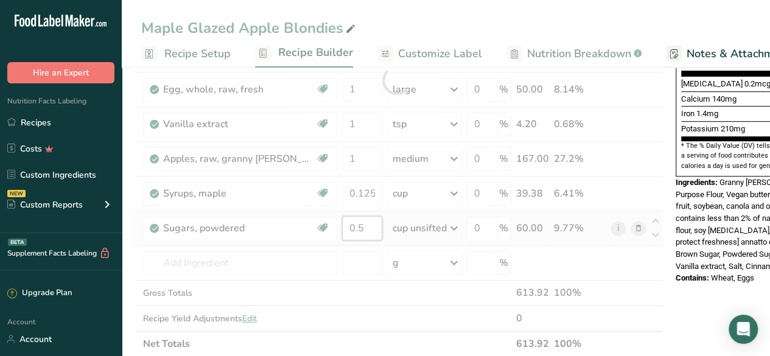
click at [375, 223] on div "Ingredient * Amount * Unit * Waste * .a-a{fill:#347362;}.b-a{fill:#fff;} Grams …" at bounding box center [396, 79] width 533 height 553
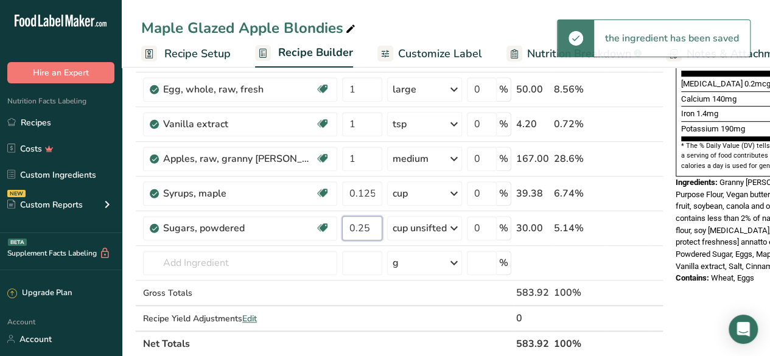
type input "0.25"
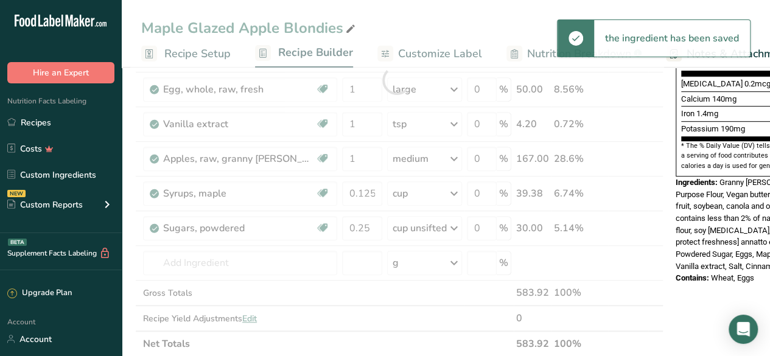
click at [710, 178] on span "Granny Smith Apples, All-Purpose Flour, Vegan butter (vegetable oil blend [palm…" at bounding box center [768, 224] width 184 height 93
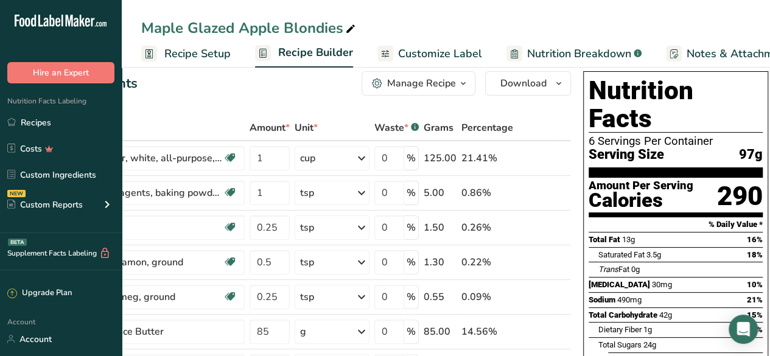
scroll to position [0, 0]
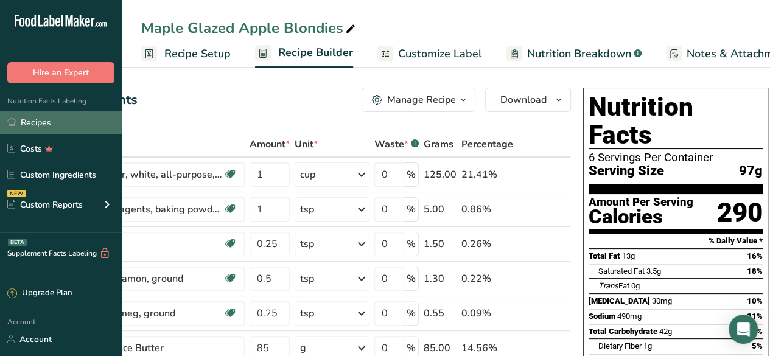
click at [65, 117] on link "Recipes" at bounding box center [61, 122] width 122 height 23
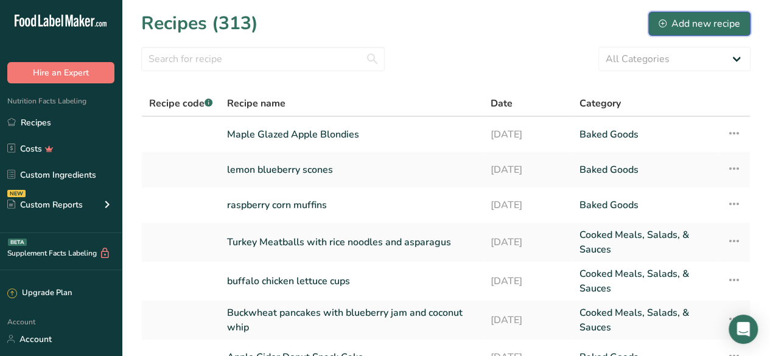
click at [701, 19] on div "Add new recipe" at bounding box center [700, 23] width 82 height 15
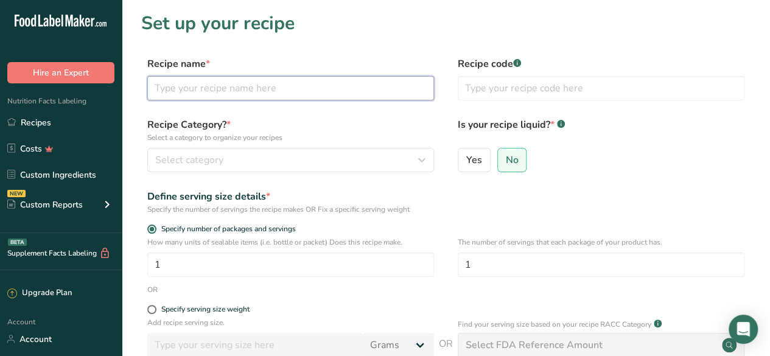
click at [255, 97] on input "text" at bounding box center [290, 88] width 287 height 24
type input "Strawberry Cheesecake Cobbler"
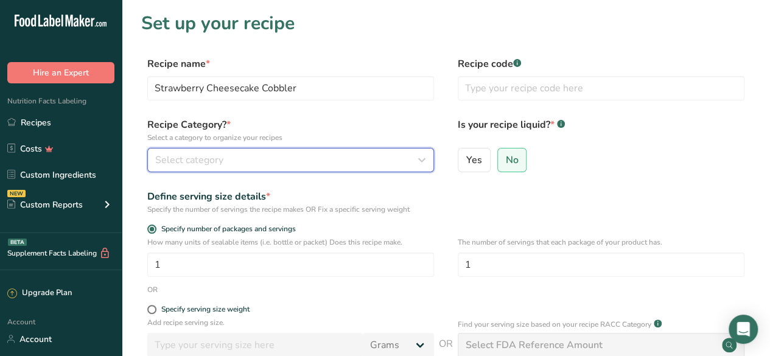
click at [280, 156] on div "Select category" at bounding box center [287, 160] width 264 height 15
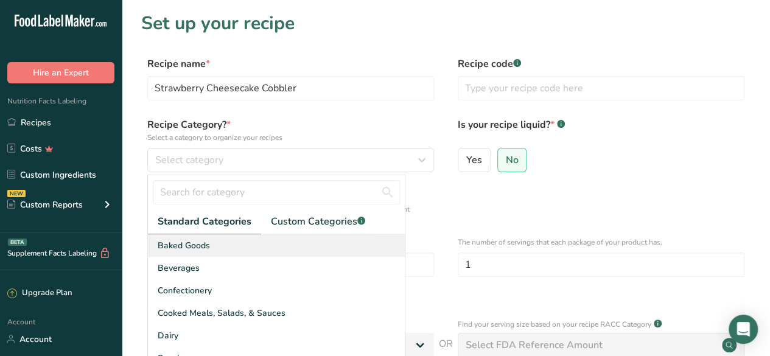
click at [303, 250] on div "Baked Goods" at bounding box center [276, 245] width 257 height 23
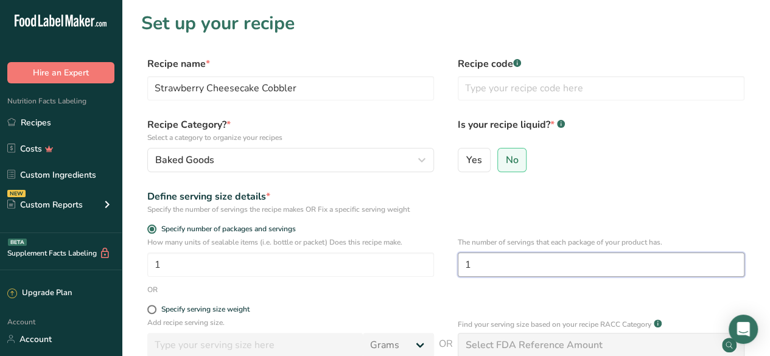
click at [505, 265] on input "1" at bounding box center [601, 265] width 287 height 24
type input "6"
click at [659, 172] on div "Yes No" at bounding box center [601, 164] width 287 height 32
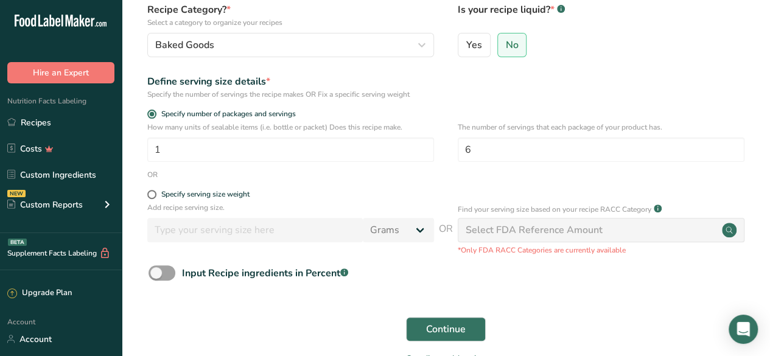
scroll to position [122, 0]
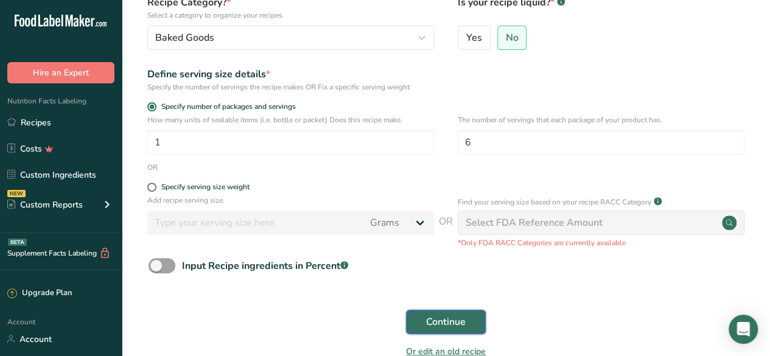
click at [454, 317] on span "Continue" at bounding box center [446, 322] width 40 height 15
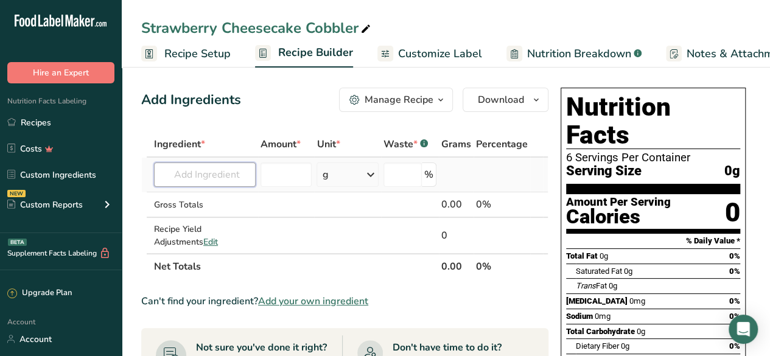
click at [203, 175] on input "text" at bounding box center [205, 175] width 102 height 24
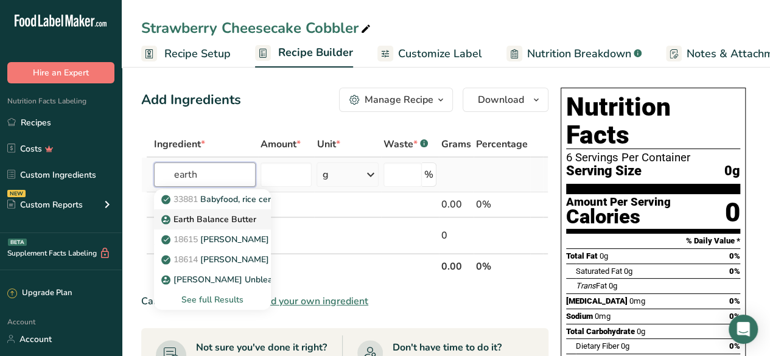
type input "earth"
click at [218, 218] on p "Earth Balance Butter" at bounding box center [210, 219] width 93 height 13
type input "Earth Balance Butter"
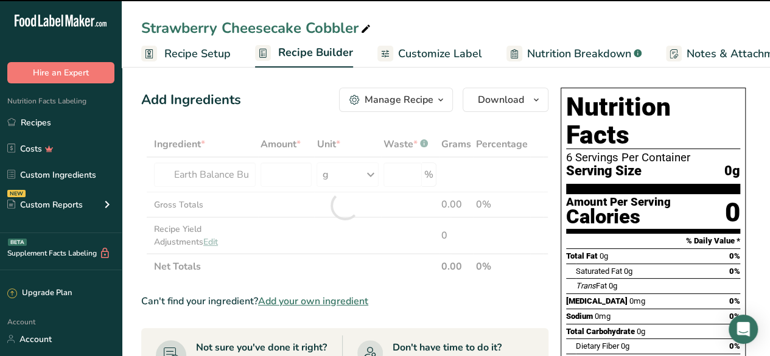
type input "0"
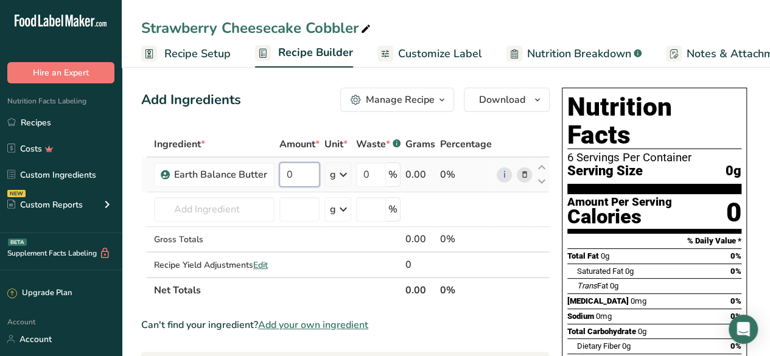
click at [304, 169] on input "0" at bounding box center [299, 175] width 40 height 24
type input "57"
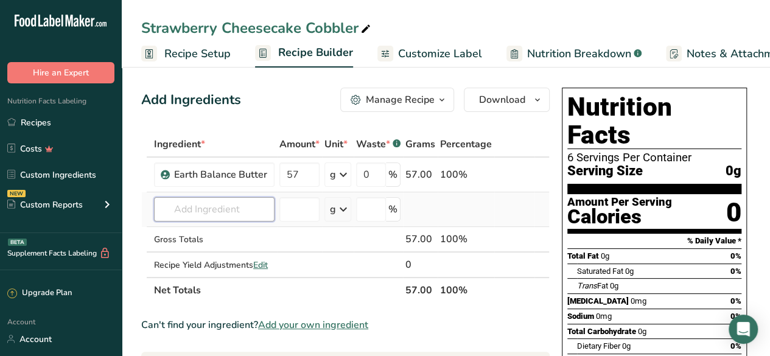
click at [228, 214] on div "Ingredient * Amount * Unit * Waste * .a-a{fill:#347362;}.b-a{fill:#fff;} Grams …" at bounding box center [345, 217] width 408 height 172
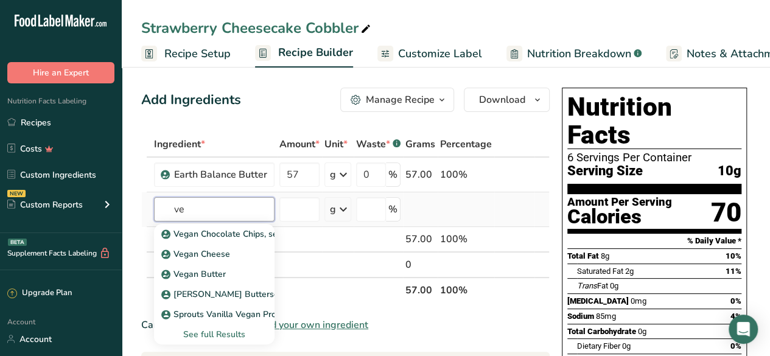
type input "v"
type input "vegan"
click at [222, 334] on div "See full Results" at bounding box center [214, 334] width 101 height 13
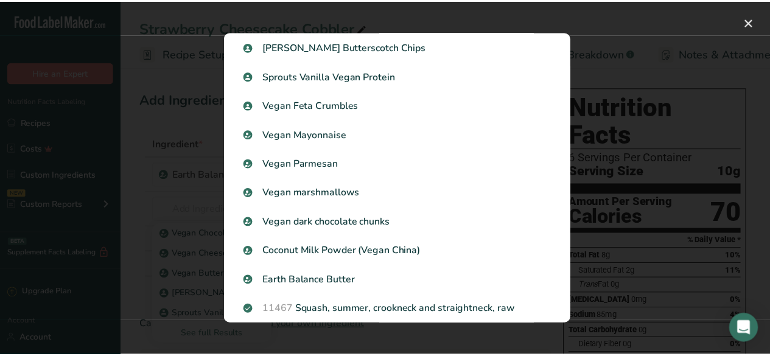
scroll to position [124, 0]
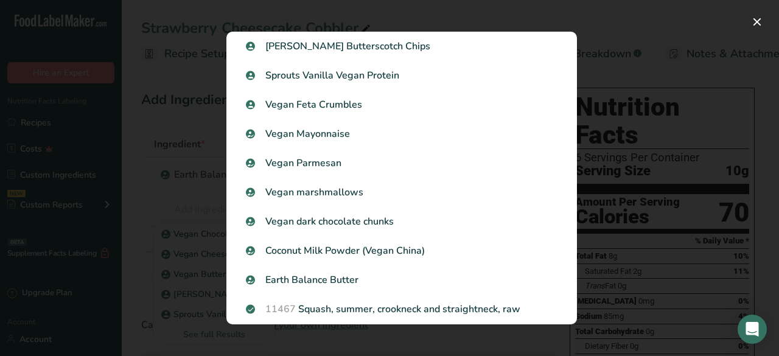
click at [640, 182] on div "Search results modal" at bounding box center [389, 178] width 779 height 356
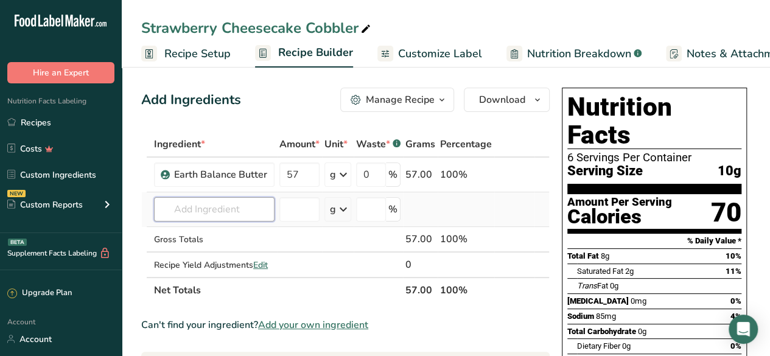
click at [222, 208] on input "text" at bounding box center [214, 209] width 121 height 24
type input "violife"
click at [226, 234] on p "Violife Dairy Free Cream Cheese" at bounding box center [233, 234] width 138 height 13
type input "Violife Dairy Free Cream Cheese"
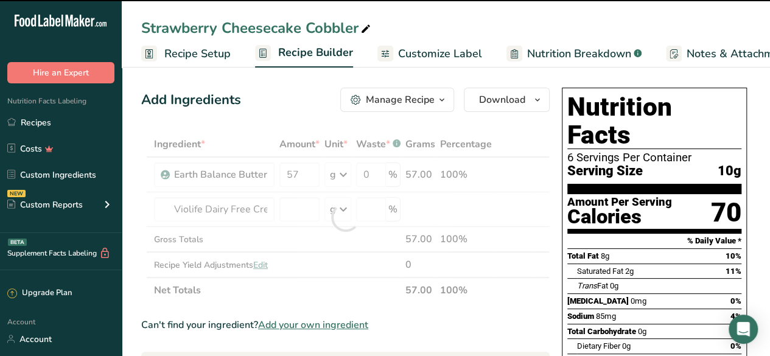
type input "0"
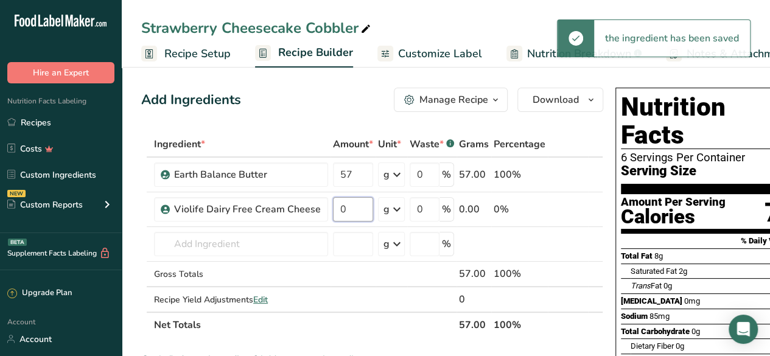
click at [347, 206] on input "0" at bounding box center [353, 209] width 40 height 24
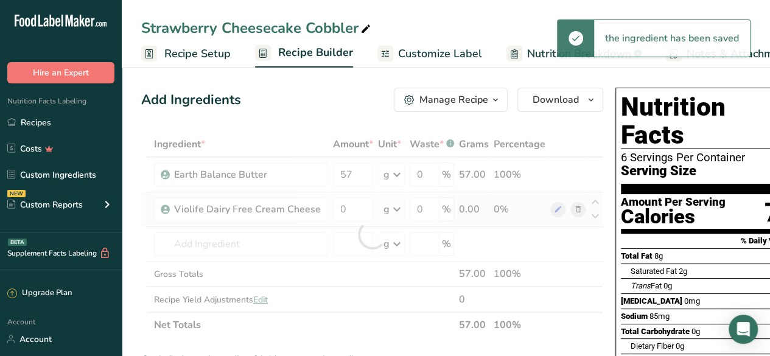
click at [385, 208] on div "Ingredient * Amount * Unit * Waste * .a-a{fill:#347362;}.b-a{fill:#fff;} Grams …" at bounding box center [372, 234] width 462 height 206
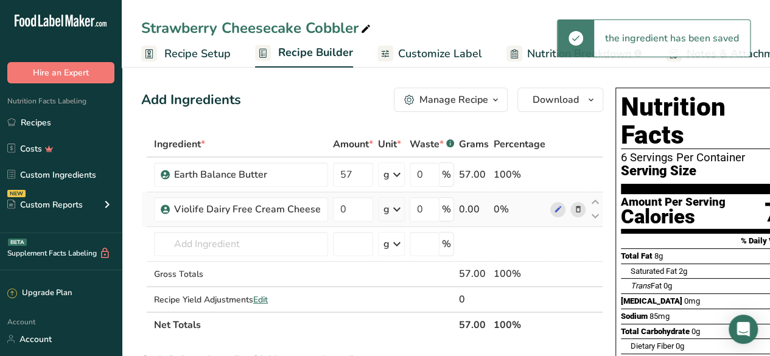
click at [392, 211] on icon at bounding box center [397, 209] width 15 height 22
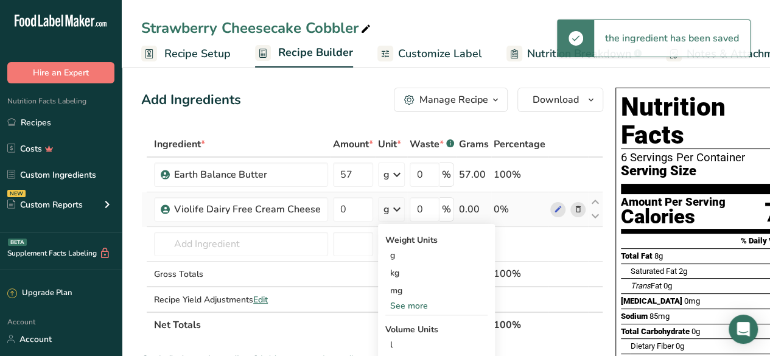
click at [414, 300] on div "See more" at bounding box center [436, 305] width 102 height 13
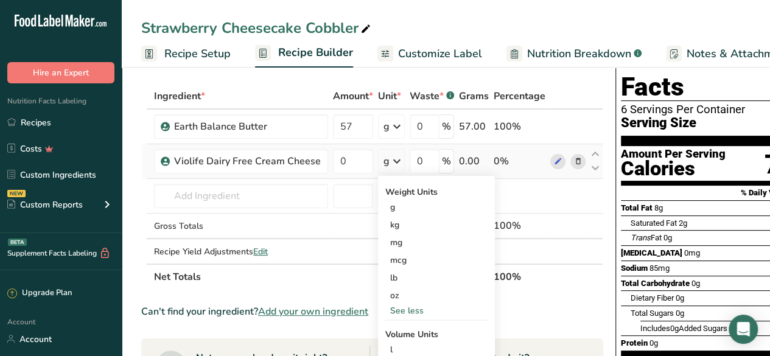
scroll to position [49, 0]
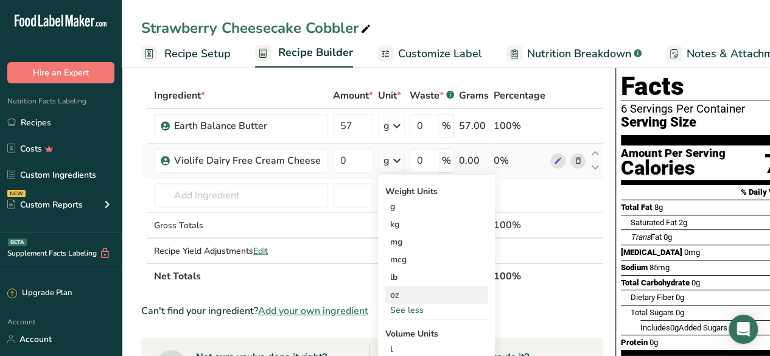
click at [402, 293] on div "oz" at bounding box center [436, 295] width 102 height 18
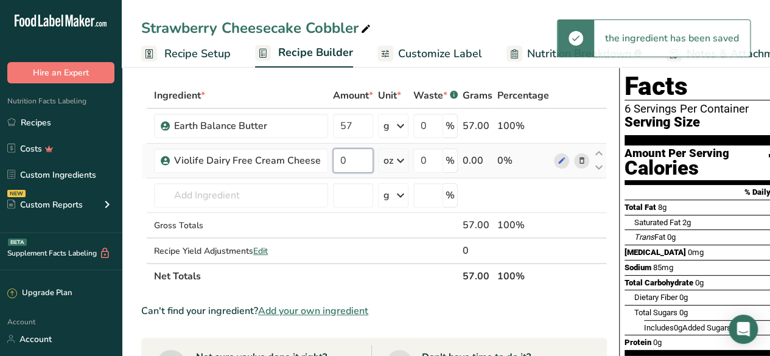
click at [344, 158] on input "0" at bounding box center [353, 161] width 40 height 24
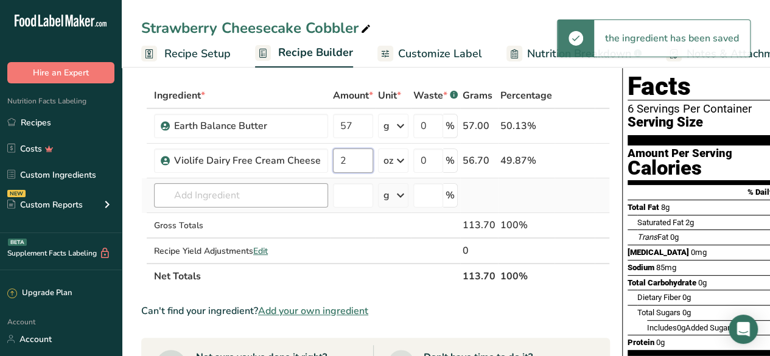
type input "2"
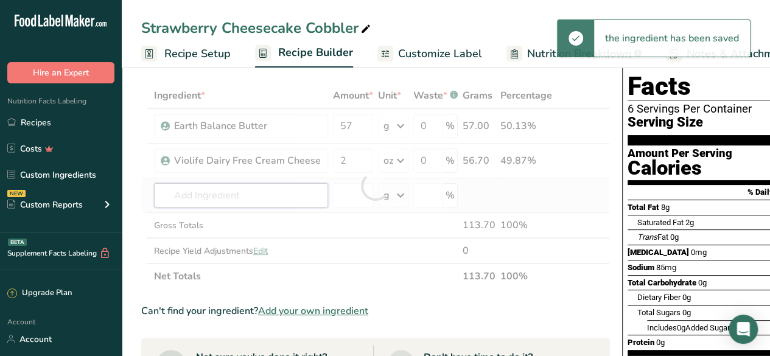
click at [236, 192] on div "Ingredient * Amount * Unit * Waste * .a-a{fill:#347362;}.b-a{fill:#fff;} Grams …" at bounding box center [375, 186] width 469 height 206
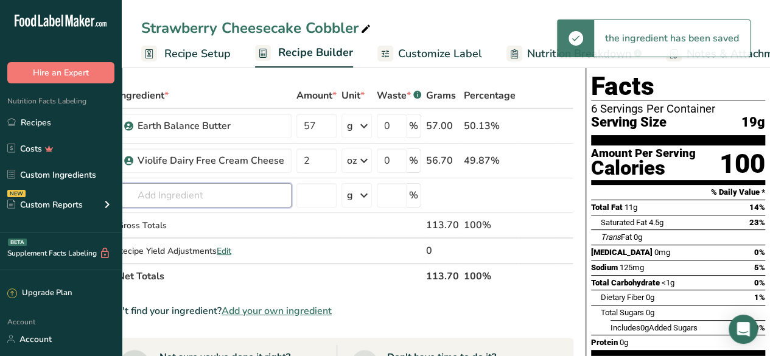
scroll to position [0, 0]
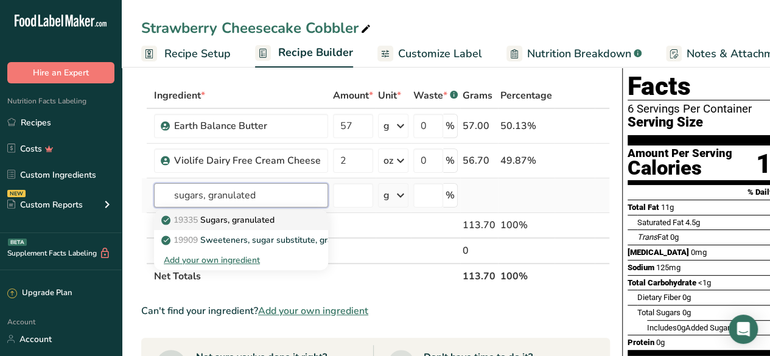
type input "sugars, granulated"
click at [290, 221] on div "19335 Sugars, granulated" at bounding box center [231, 220] width 135 height 13
type input "Sugars, granulated"
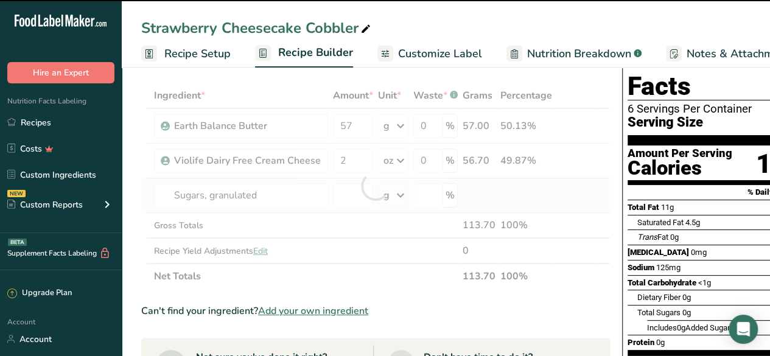
type input "0"
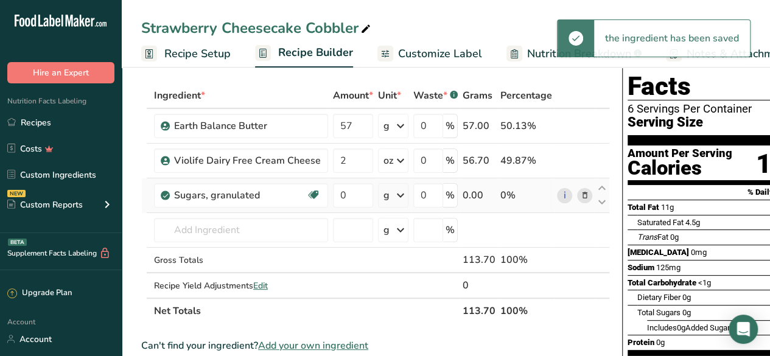
click at [393, 194] on icon at bounding box center [400, 195] width 15 height 22
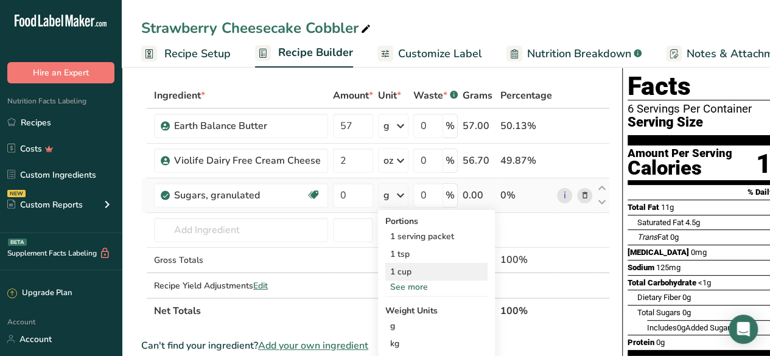
click at [414, 274] on div "1 cup" at bounding box center [436, 272] width 102 height 18
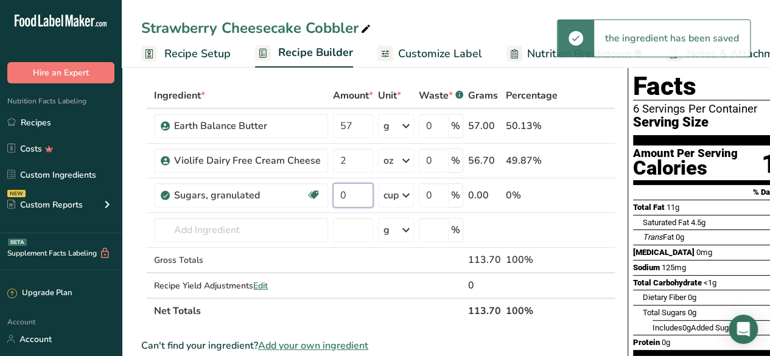
click at [352, 193] on input "0" at bounding box center [353, 195] width 40 height 24
type input "0.75"
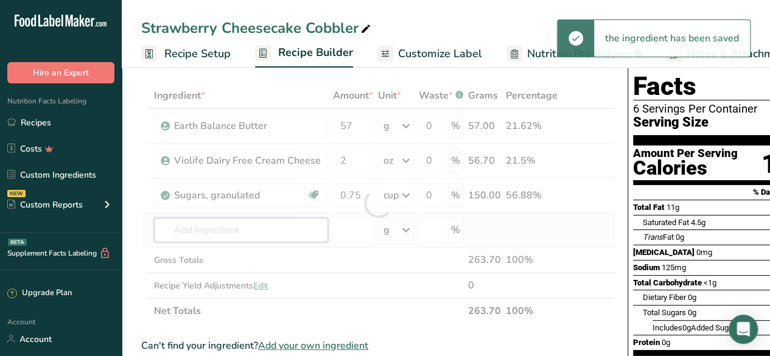
click at [259, 225] on div "Ingredient * Amount * Unit * Waste * .a-a{fill:#347362;}.b-a{fill:#fff;} Grams …" at bounding box center [378, 203] width 474 height 241
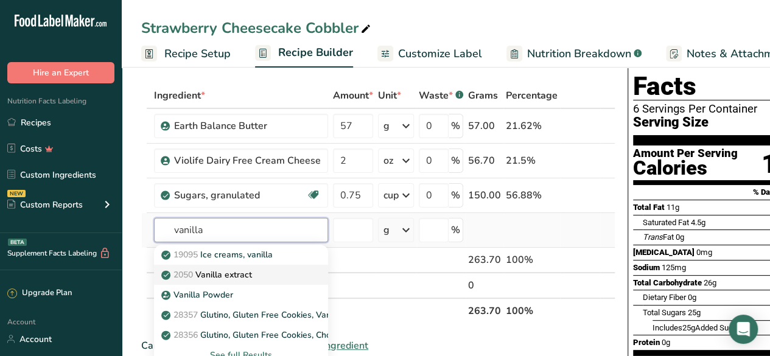
type input "vanilla"
click at [274, 266] on link "2050 Vanilla extract" at bounding box center [241, 275] width 174 height 20
type input "Vanilla extract"
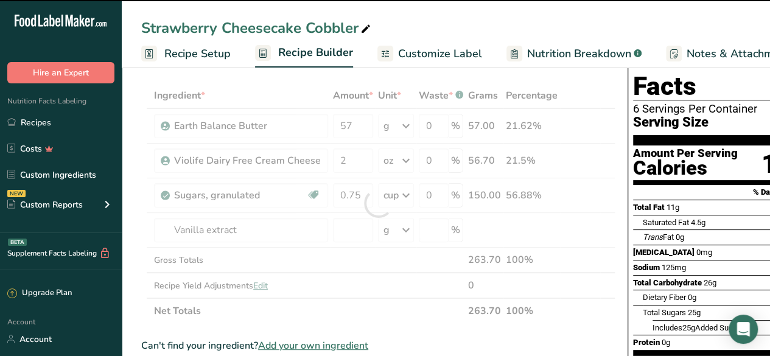
type input "0"
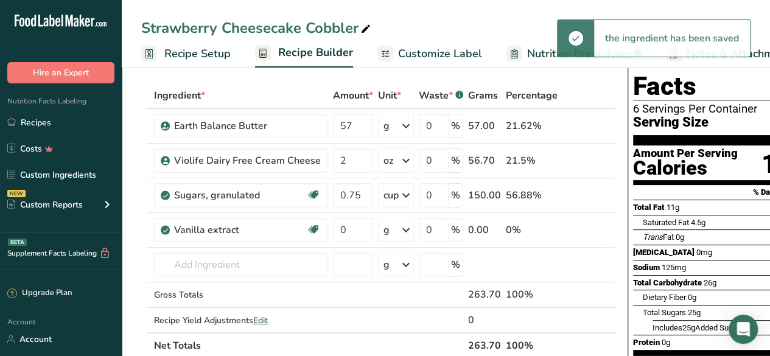
click at [400, 232] on icon at bounding box center [406, 230] width 15 height 22
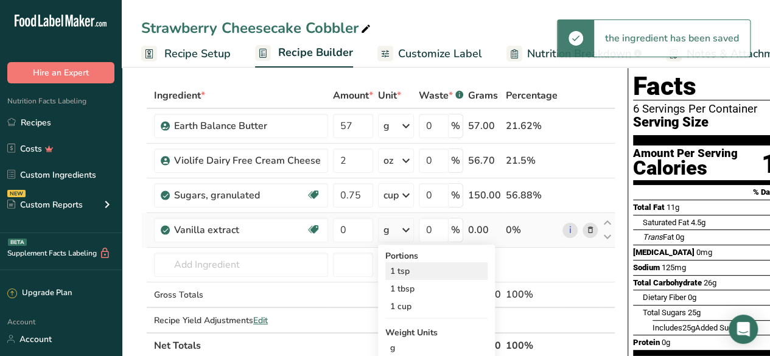
click at [427, 269] on div "1 tsp" at bounding box center [436, 271] width 102 height 18
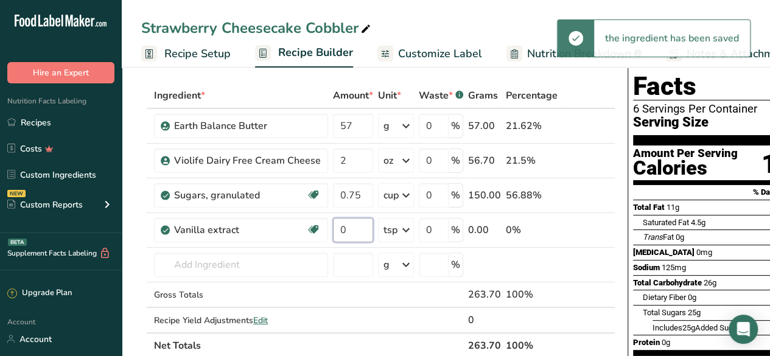
click at [346, 232] on input "0" at bounding box center [353, 230] width 40 height 24
type input "0.5"
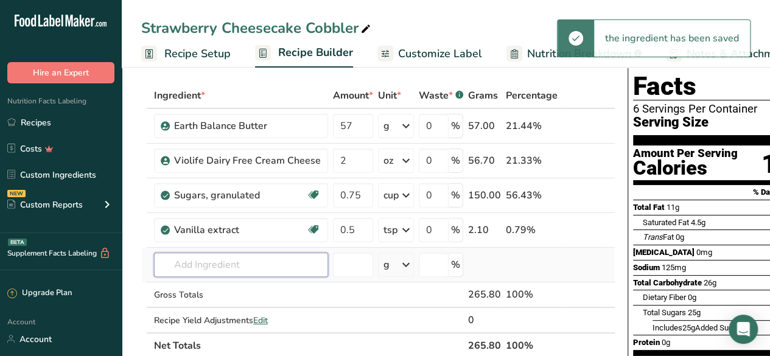
click at [223, 263] on div "Ingredient * Amount * Unit * Waste * .a-a{fill:#347362;}.b-a{fill:#fff;} Grams …" at bounding box center [378, 221] width 474 height 276
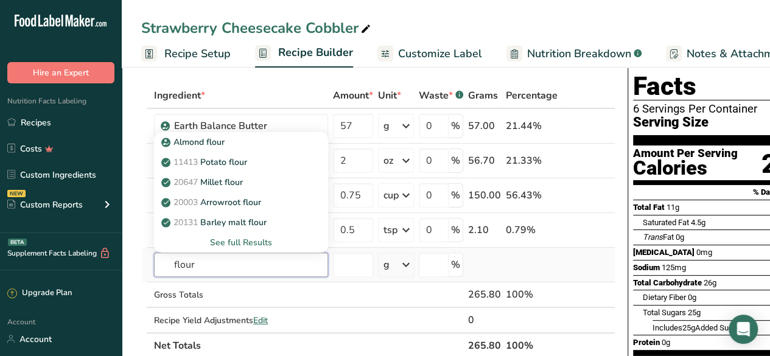
type input "flour"
click at [265, 239] on div "See full Results" at bounding box center [241, 242] width 155 height 13
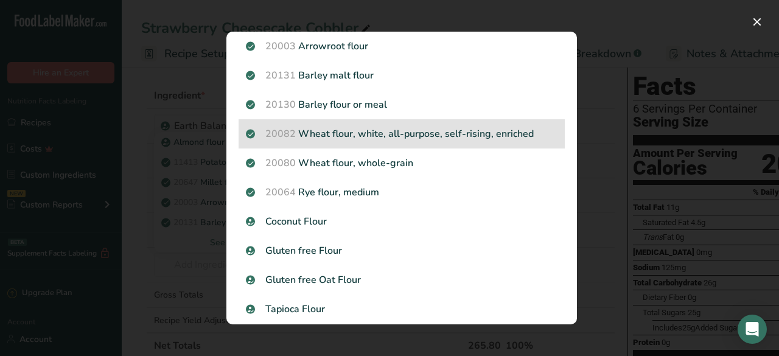
click at [488, 139] on p "20082 Wheat flour, white, all-purpose, self-rising, enriched" at bounding box center [402, 134] width 312 height 15
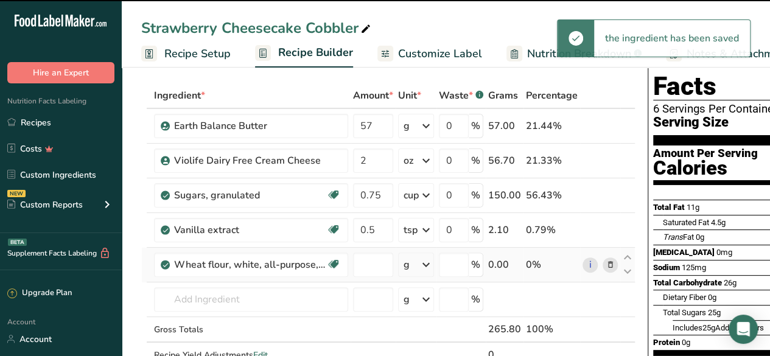
type input "0"
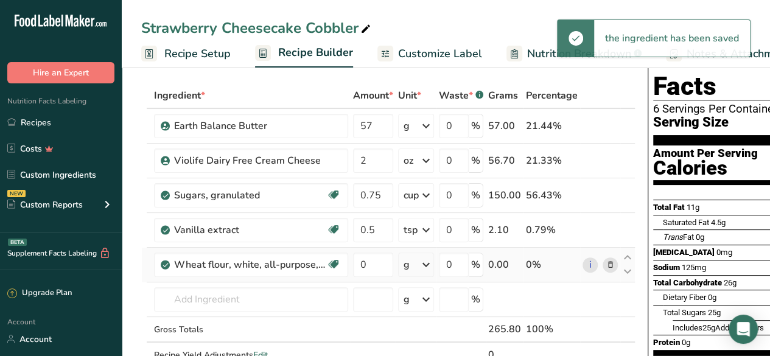
click at [422, 264] on icon at bounding box center [426, 265] width 15 height 22
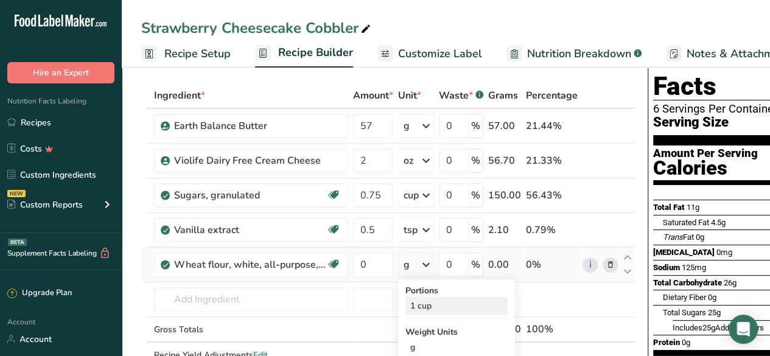
click at [433, 299] on div "1 cup" at bounding box center [456, 306] width 102 height 18
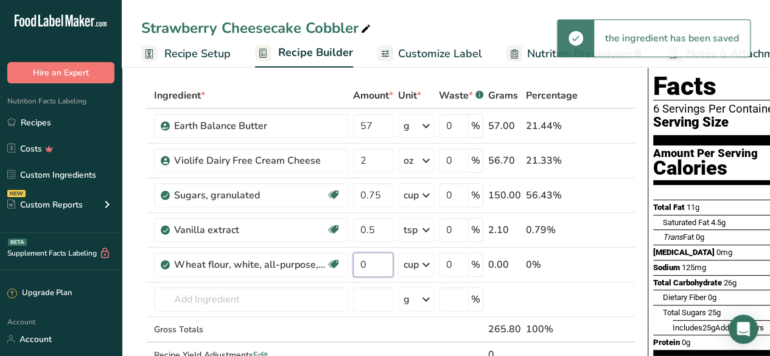
click at [370, 260] on input "0" at bounding box center [373, 265] width 40 height 24
type input "1"
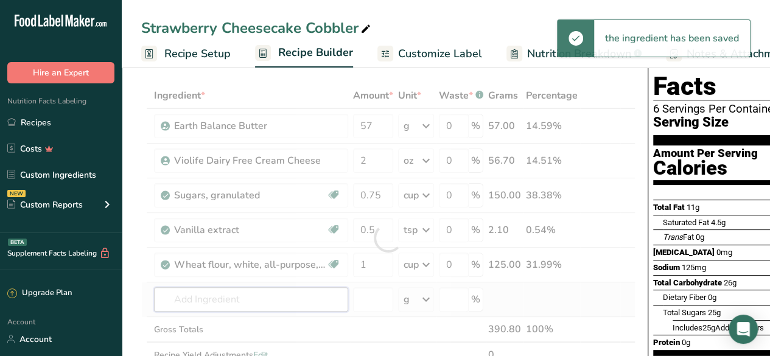
click at [226, 300] on div "Ingredient * Amount * Unit * Waste * .a-a{fill:#347362;}.b-a{fill:#fff;} Grams …" at bounding box center [388, 238] width 494 height 310
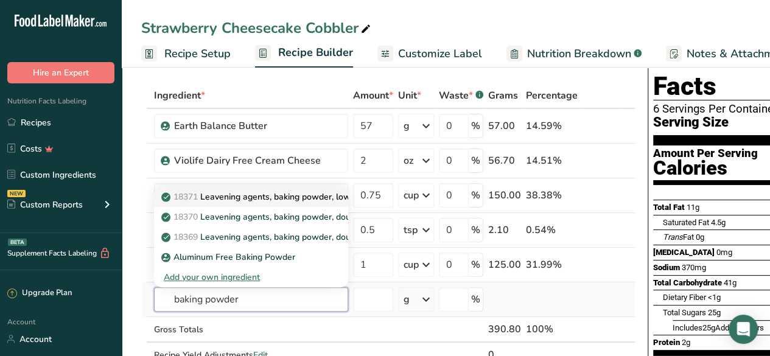
type input "baking powder"
click at [304, 198] on p "18371 Leavening agents, baking powder, low-sodium" at bounding box center [273, 196] width 218 height 13
type input "Leavening agents, baking powder, low-sodium"
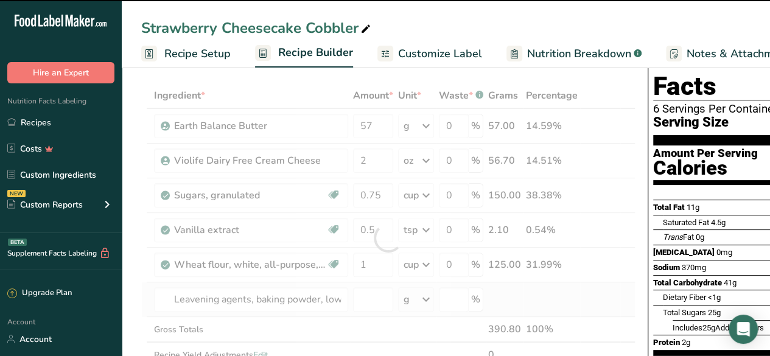
type input "0"
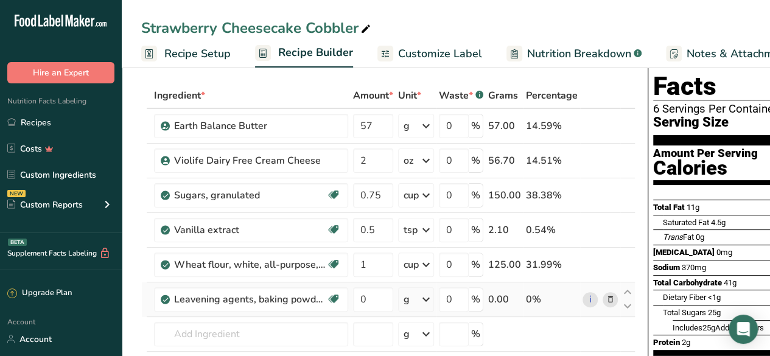
click at [418, 296] on div "g" at bounding box center [416, 299] width 36 height 24
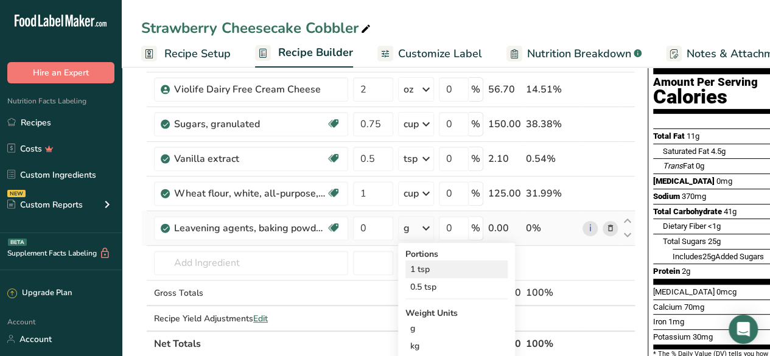
click at [454, 273] on div "1 tsp" at bounding box center [456, 269] width 102 height 18
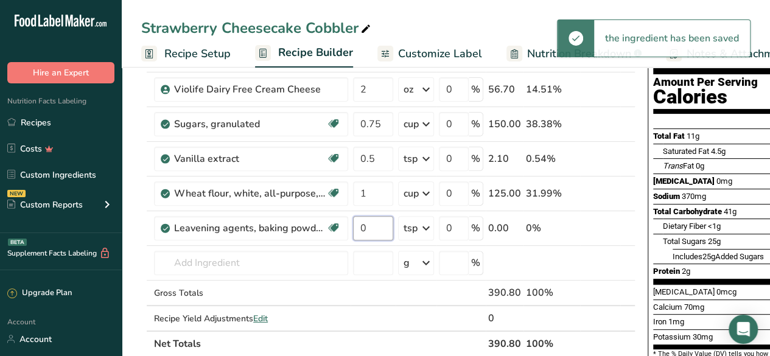
click at [369, 227] on input "0" at bounding box center [373, 228] width 40 height 24
type input "1"
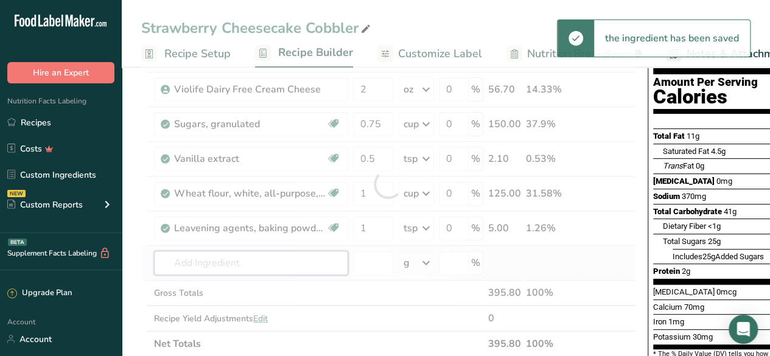
click at [274, 264] on div "Ingredient * Amount * Unit * Waste * .a-a{fill:#347362;}.b-a{fill:#fff;} Grams …" at bounding box center [388, 184] width 494 height 345
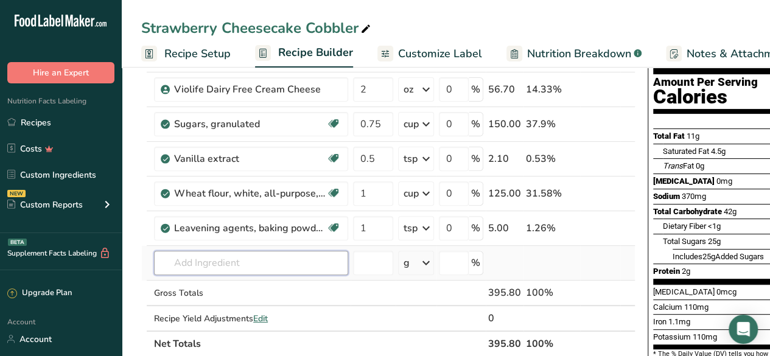
click at [231, 265] on input "text" at bounding box center [251, 263] width 194 height 24
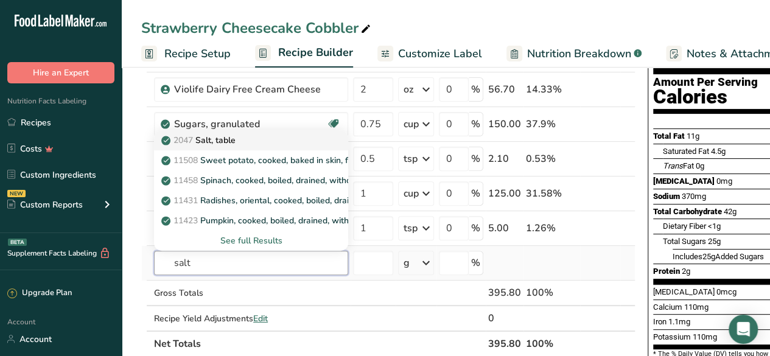
type input "salt"
click at [272, 142] on div "2047 Salt, table" at bounding box center [241, 140] width 155 height 13
type input "Salt, table"
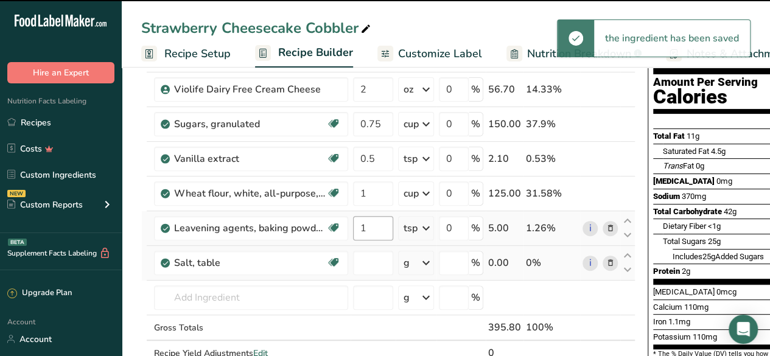
type input "0"
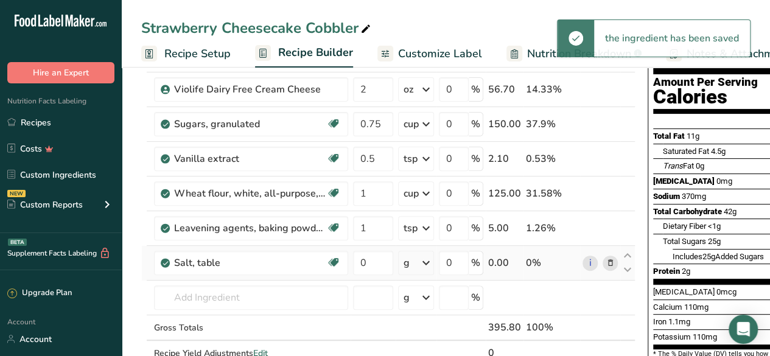
click at [411, 257] on div "g" at bounding box center [416, 263] width 36 height 24
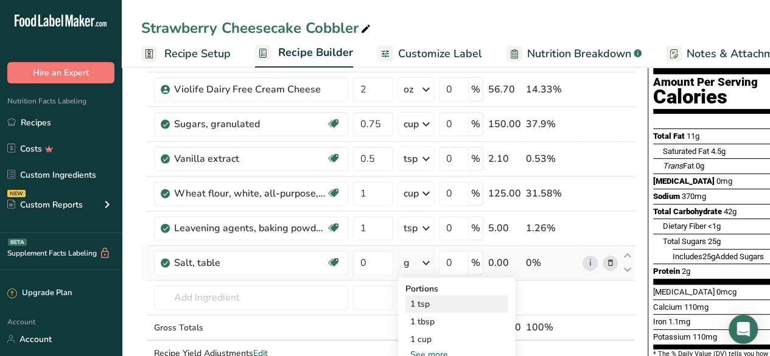
click at [424, 299] on div "1 tsp" at bounding box center [456, 304] width 102 height 18
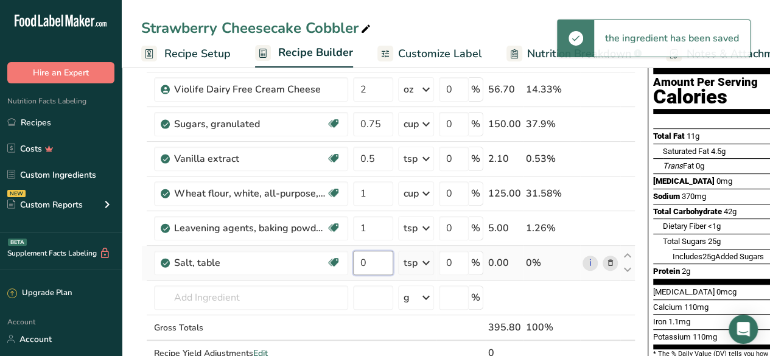
click at [375, 262] on input "0" at bounding box center [373, 263] width 40 height 24
type input "0.25"
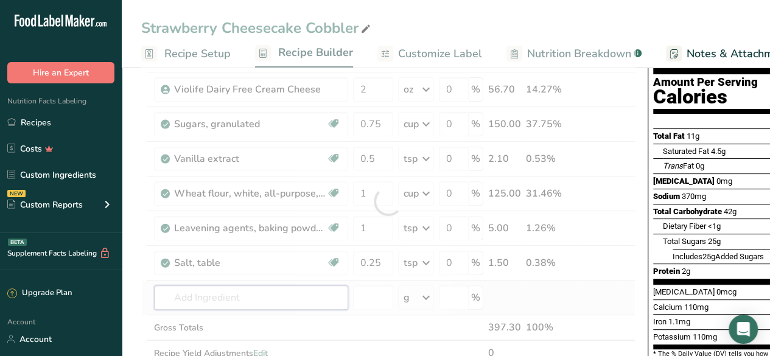
click at [258, 293] on div "Ingredient * Amount * Unit * Waste * .a-a{fill:#347362;}.b-a{fill:#fff;} Grams …" at bounding box center [388, 202] width 494 height 380
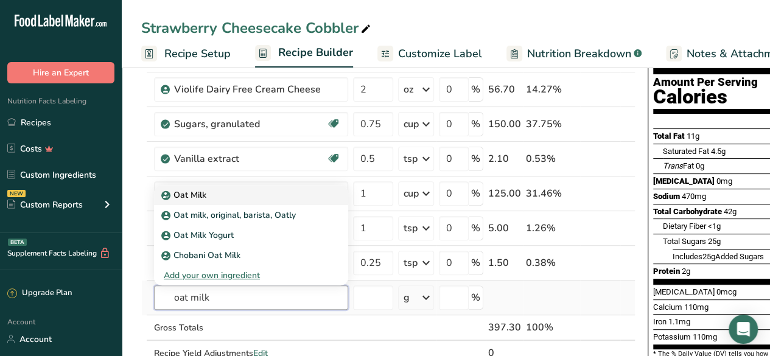
type input "oat milk"
click at [253, 194] on div "Oat Milk" at bounding box center [241, 195] width 155 height 13
type input "Oat Milk"
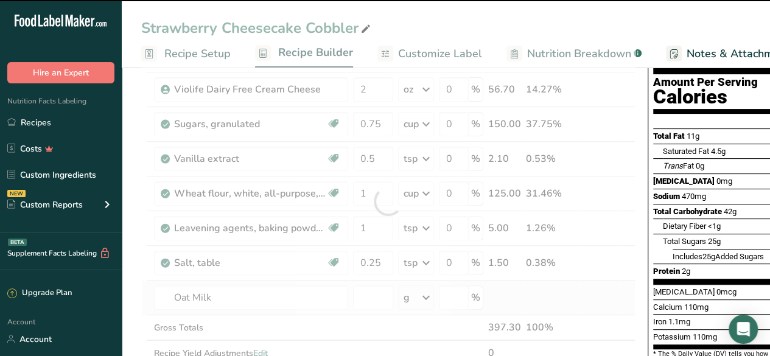
type input "0"
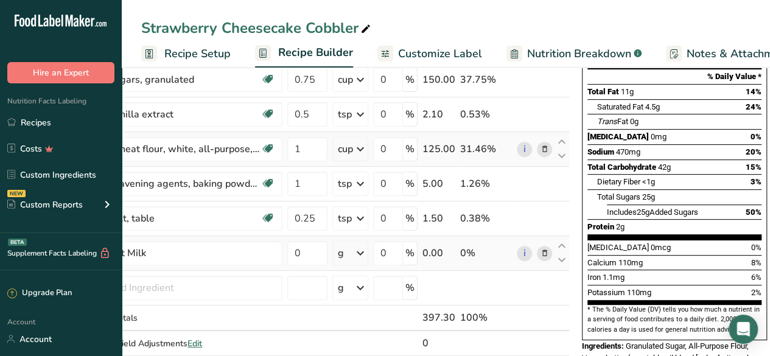
scroll to position [0, 0]
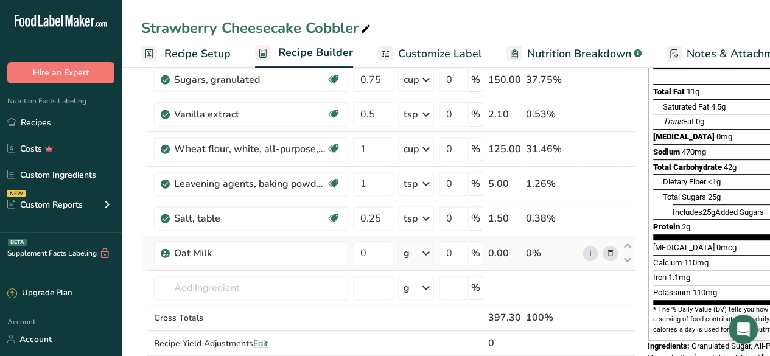
click at [407, 250] on div "g" at bounding box center [407, 253] width 6 height 15
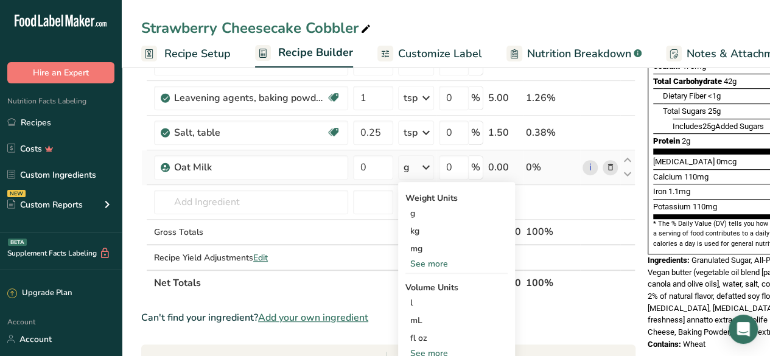
scroll to position [255, 0]
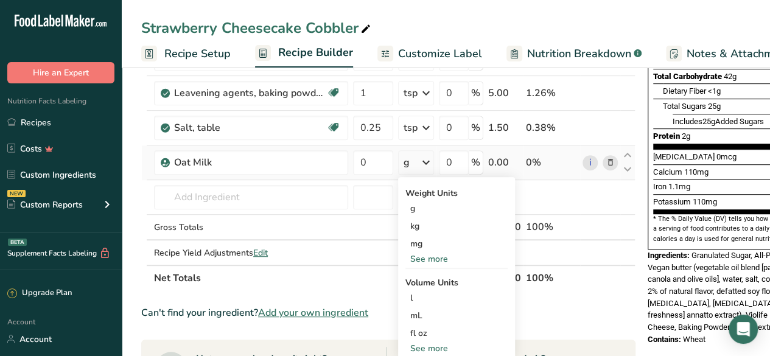
click at [432, 258] on div "See more" at bounding box center [456, 259] width 102 height 13
click at [734, 164] on div "Calcium 110mg 8%" at bounding box center [740, 171] width 174 height 15
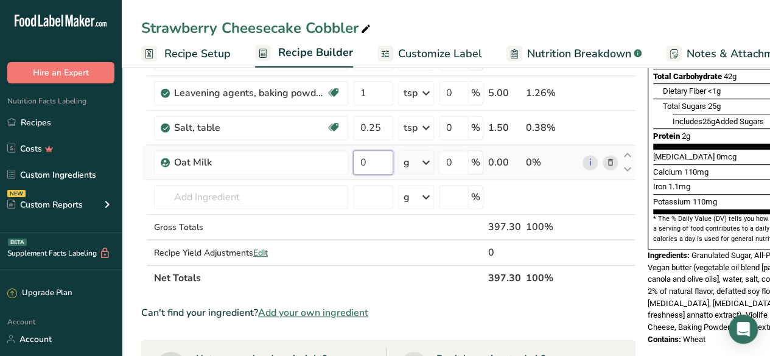
click at [379, 162] on input "0" at bounding box center [373, 162] width 40 height 24
type input "240"
click at [713, 184] on section "Vitamin D 0mcg 0% Calcium 110mg 8% Iron 1.1mg 6% Potassium 110mg 2%" at bounding box center [740, 181] width 174 height 65
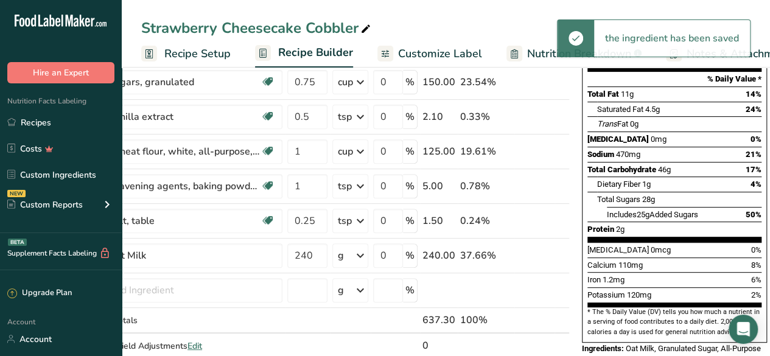
scroll to position [0, 0]
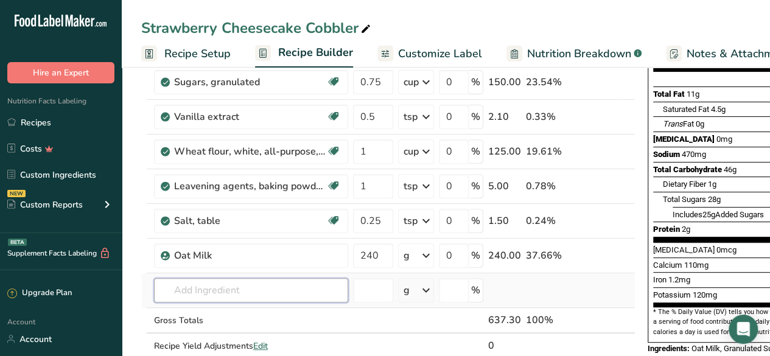
click at [212, 294] on input "text" at bounding box center [251, 290] width 194 height 24
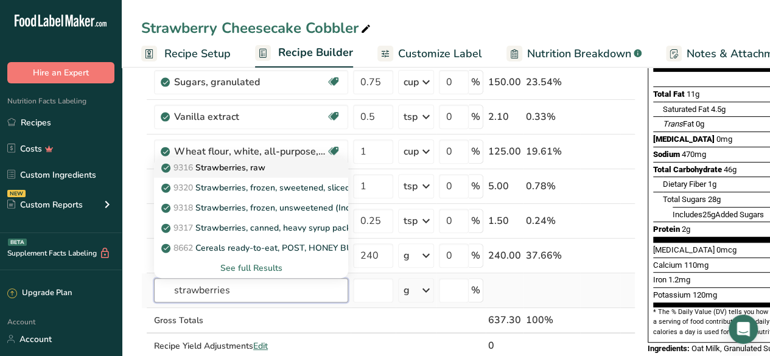
type input "strawberries"
click at [298, 170] on div "9316 Strawberries, raw" at bounding box center [241, 167] width 155 height 13
type input "Strawberries, raw"
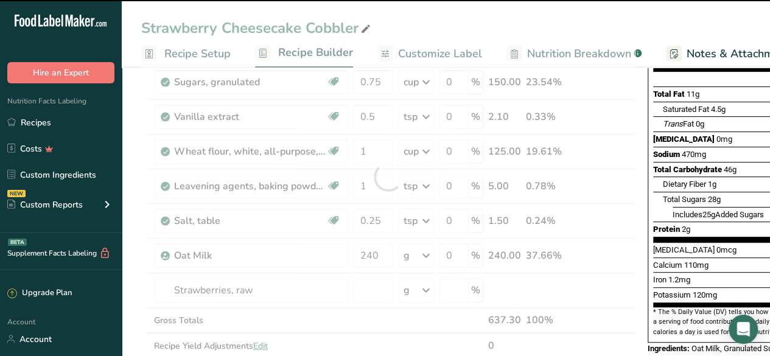
type input "0"
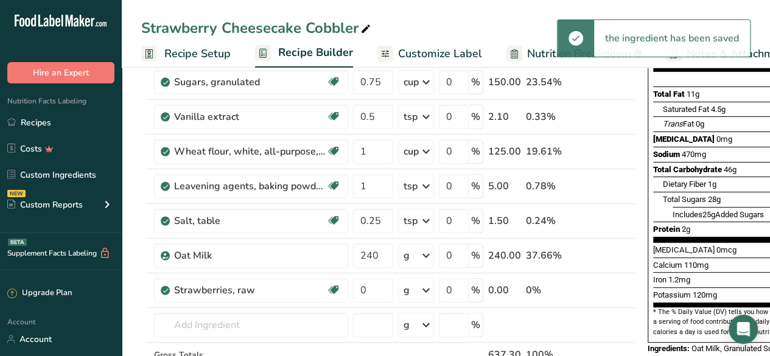
click at [417, 289] on div "g" at bounding box center [416, 290] width 36 height 24
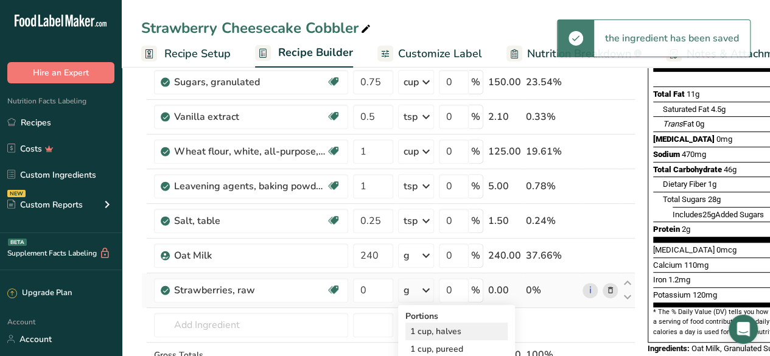
click at [432, 330] on div "1 cup, halves" at bounding box center [456, 332] width 102 height 18
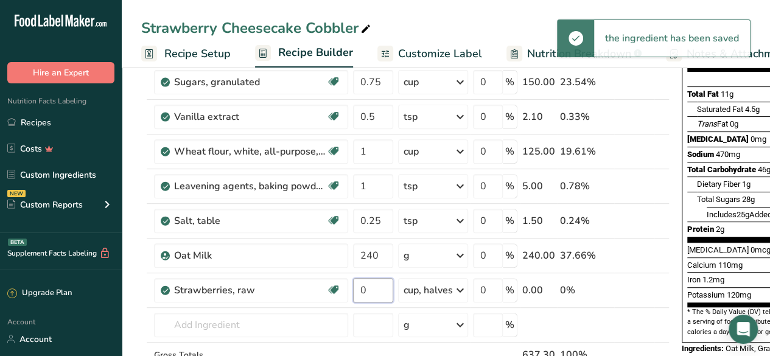
click at [369, 288] on input "0" at bounding box center [373, 290] width 40 height 24
type input "2"
click at [724, 150] on span "470mg" at bounding box center [728, 154] width 24 height 9
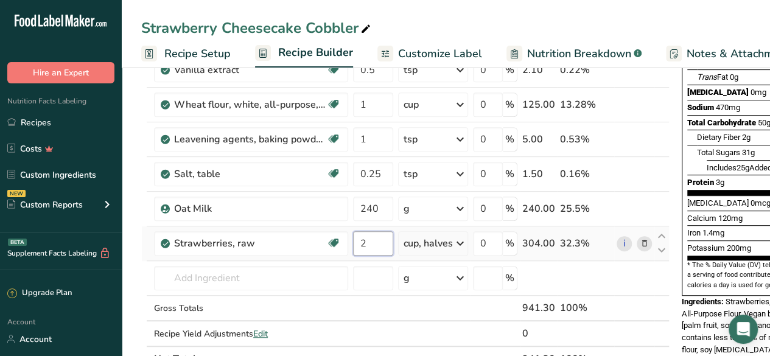
click at [370, 242] on input "2" at bounding box center [373, 243] width 40 height 24
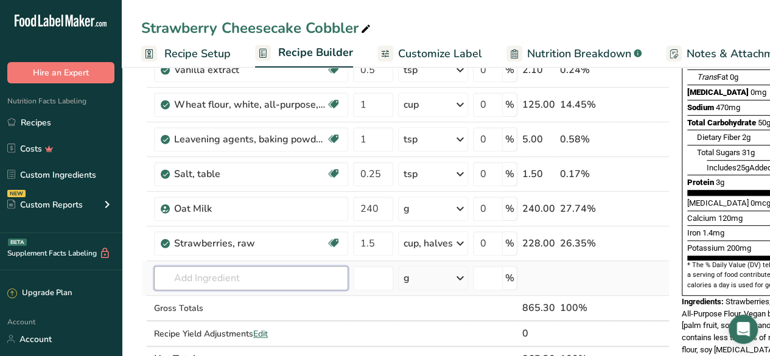
click at [299, 276] on div "Ingredient * Amount * Unit * Waste * .a-a{fill:#347362;}.b-a{fill:#fff;} Grams …" at bounding box center [405, 147] width 528 height 449
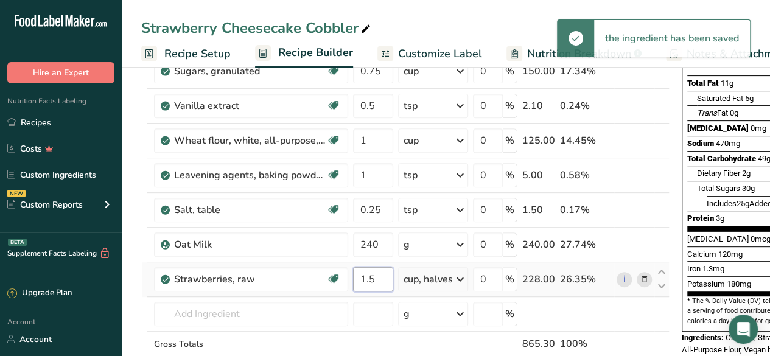
click at [377, 281] on input "1.5" at bounding box center [373, 279] width 40 height 24
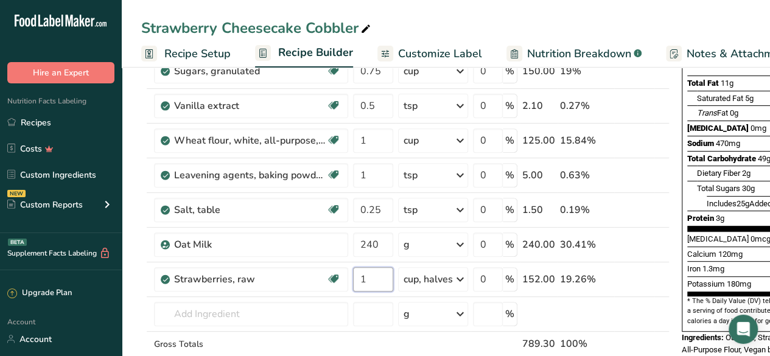
type input "1"
click at [716, 169] on span "Dietary Fiber" at bounding box center [718, 173] width 43 height 9
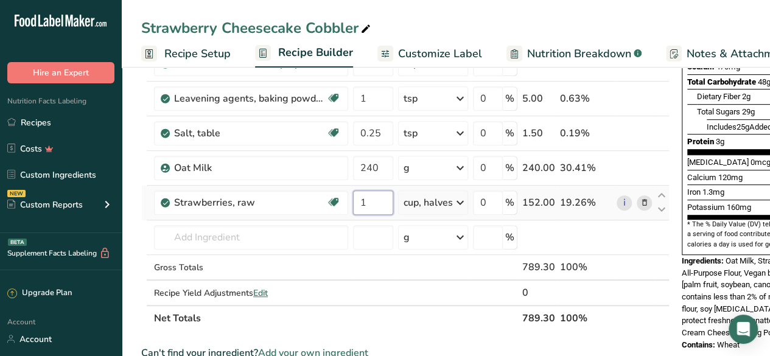
click at [371, 200] on input "1" at bounding box center [373, 202] width 40 height 24
type input "2"
click at [702, 187] on span "1.3mg" at bounding box center [713, 191] width 22 height 9
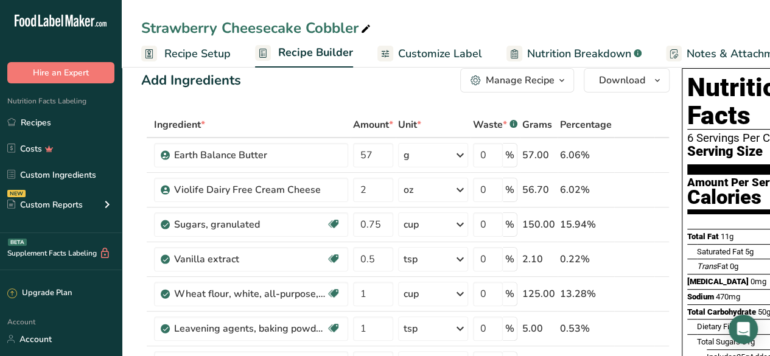
scroll to position [15, 0]
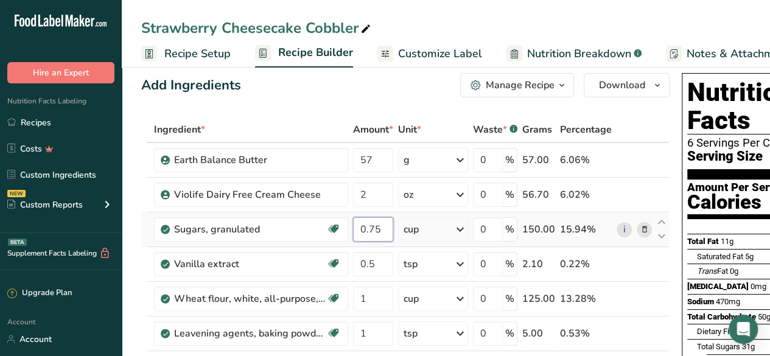
click at [383, 229] on input "0.75" at bounding box center [373, 229] width 40 height 24
type input "0.5"
click at [734, 182] on div "Amount Per Serving" at bounding box center [739, 188] width 105 height 12
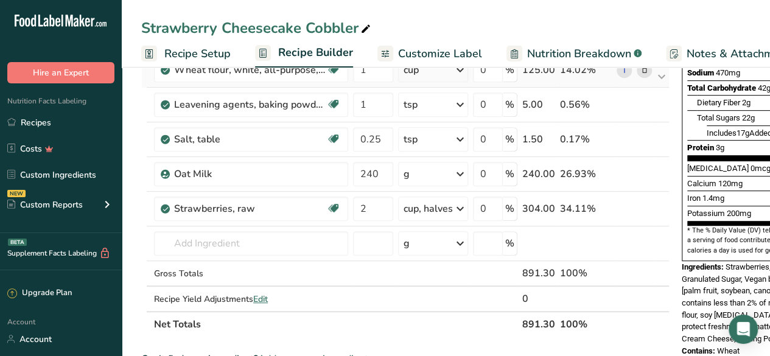
scroll to position [244, 0]
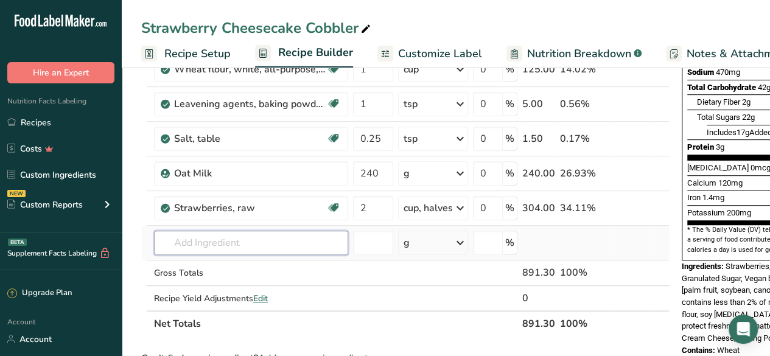
click at [224, 231] on input "text" at bounding box center [251, 243] width 194 height 24
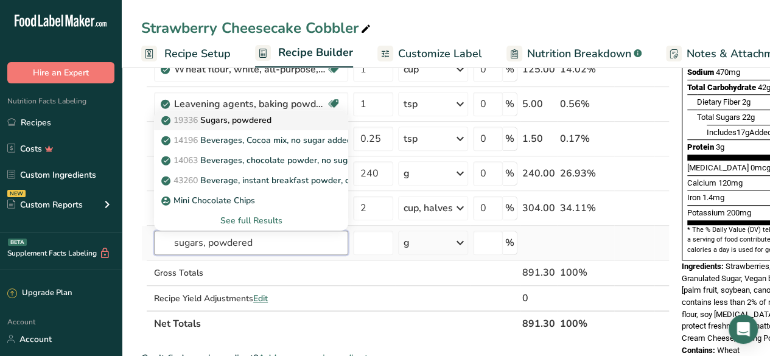
type input "sugars, powdered"
click at [276, 121] on div "19336 Sugars, powdered" at bounding box center [241, 120] width 155 height 13
type input "Sugars, powdered"
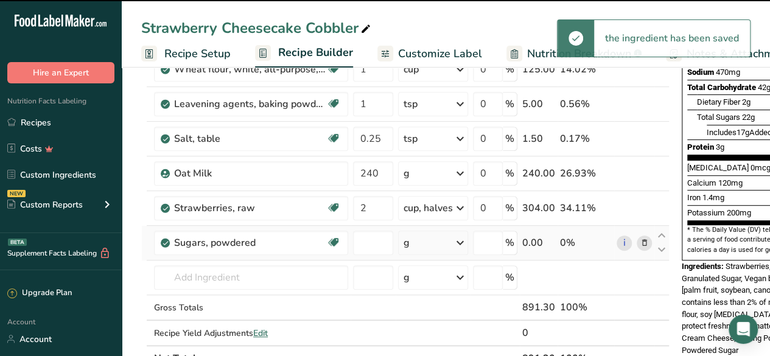
type input "0"
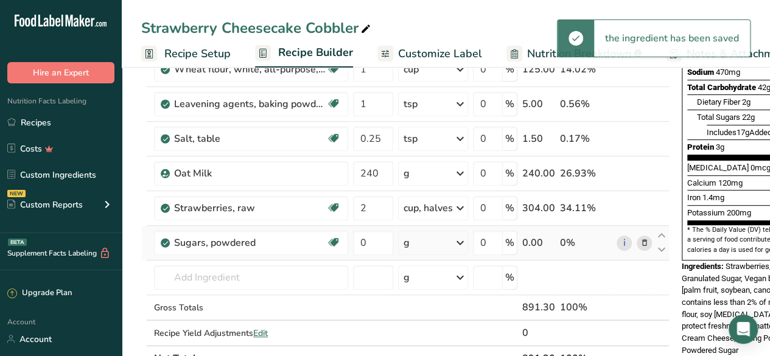
click at [438, 238] on div "g" at bounding box center [433, 243] width 70 height 24
click at [438, 330] on div "See more" at bounding box center [456, 334] width 102 height 13
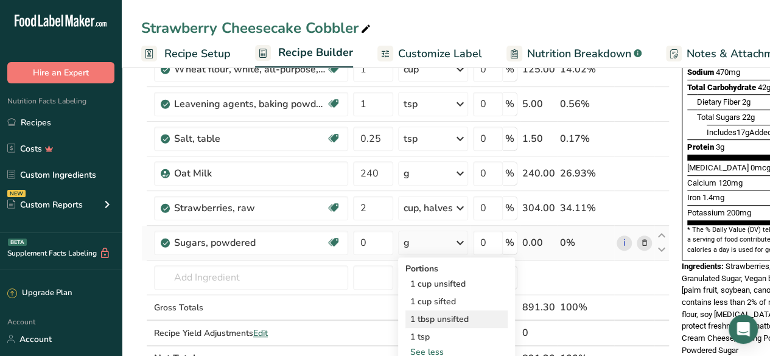
click at [456, 320] on div "1 tbsp unsifted" at bounding box center [456, 319] width 102 height 18
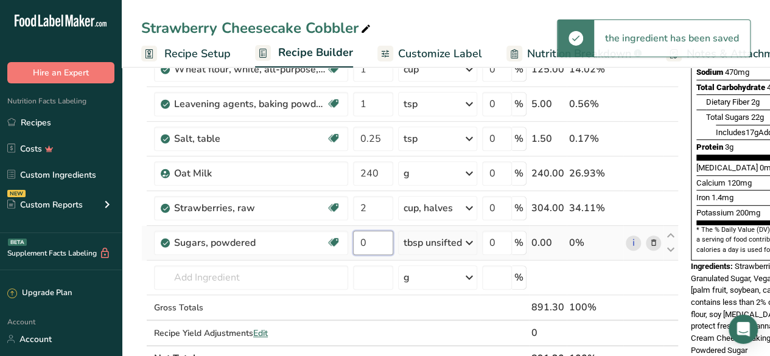
click at [376, 241] on input "0" at bounding box center [373, 243] width 40 height 24
type input "1"
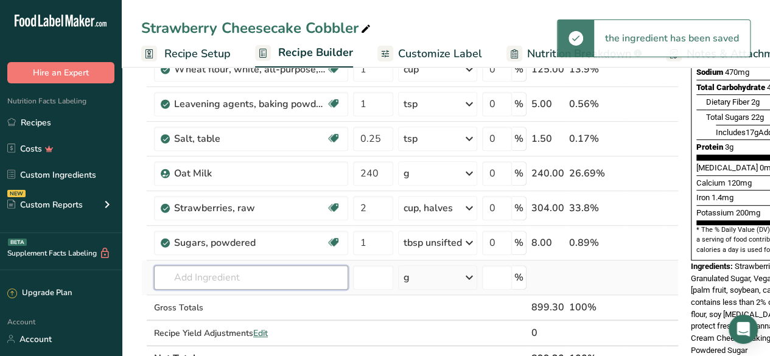
click at [275, 271] on div "Ingredient * Amount * Unit * Waste * .a-a{fill:#347362;}.b-a{fill:#fff;} Grams …" at bounding box center [409, 129] width 537 height 484
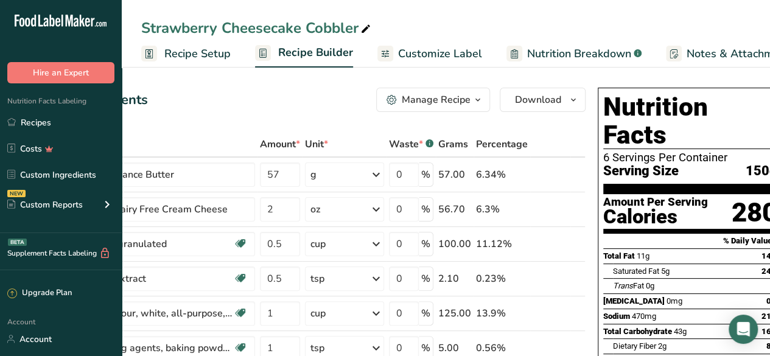
scroll to position [0, 108]
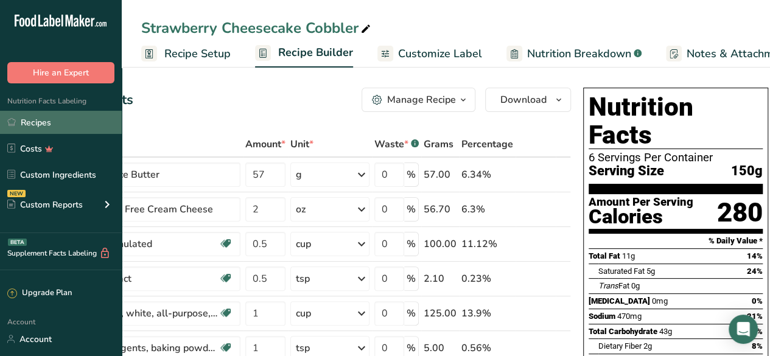
click at [68, 127] on link "Recipes" at bounding box center [61, 122] width 122 height 23
